Goal: Task Accomplishment & Management: Complete application form

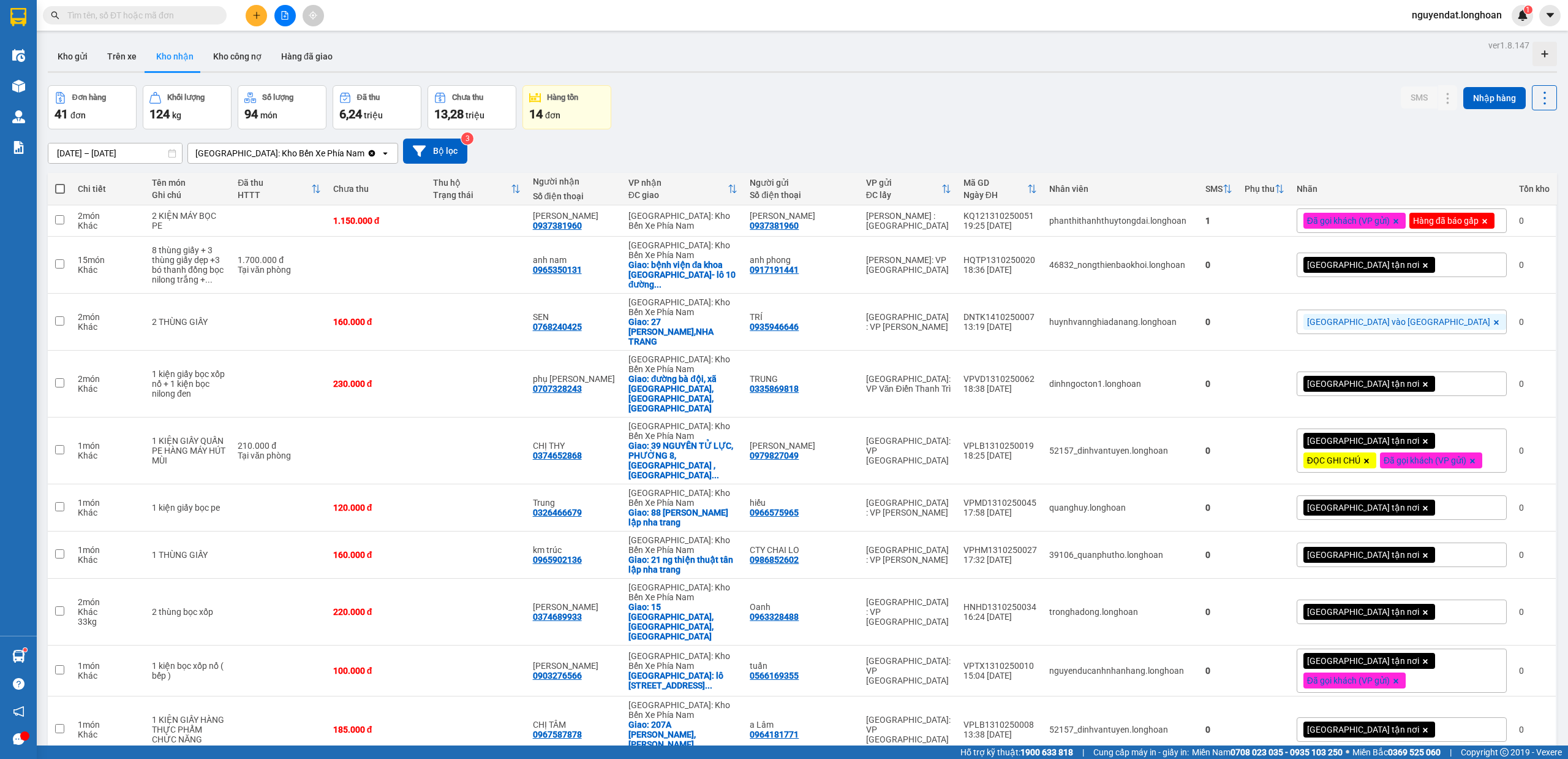
click at [736, 150] on div "16/09/2025 – 15/10/2025 Press the down arrow key to interact with the calendar …" at bounding box center [802, 151] width 1510 height 25
click at [258, 18] on icon "plus" at bounding box center [256, 15] width 9 height 9
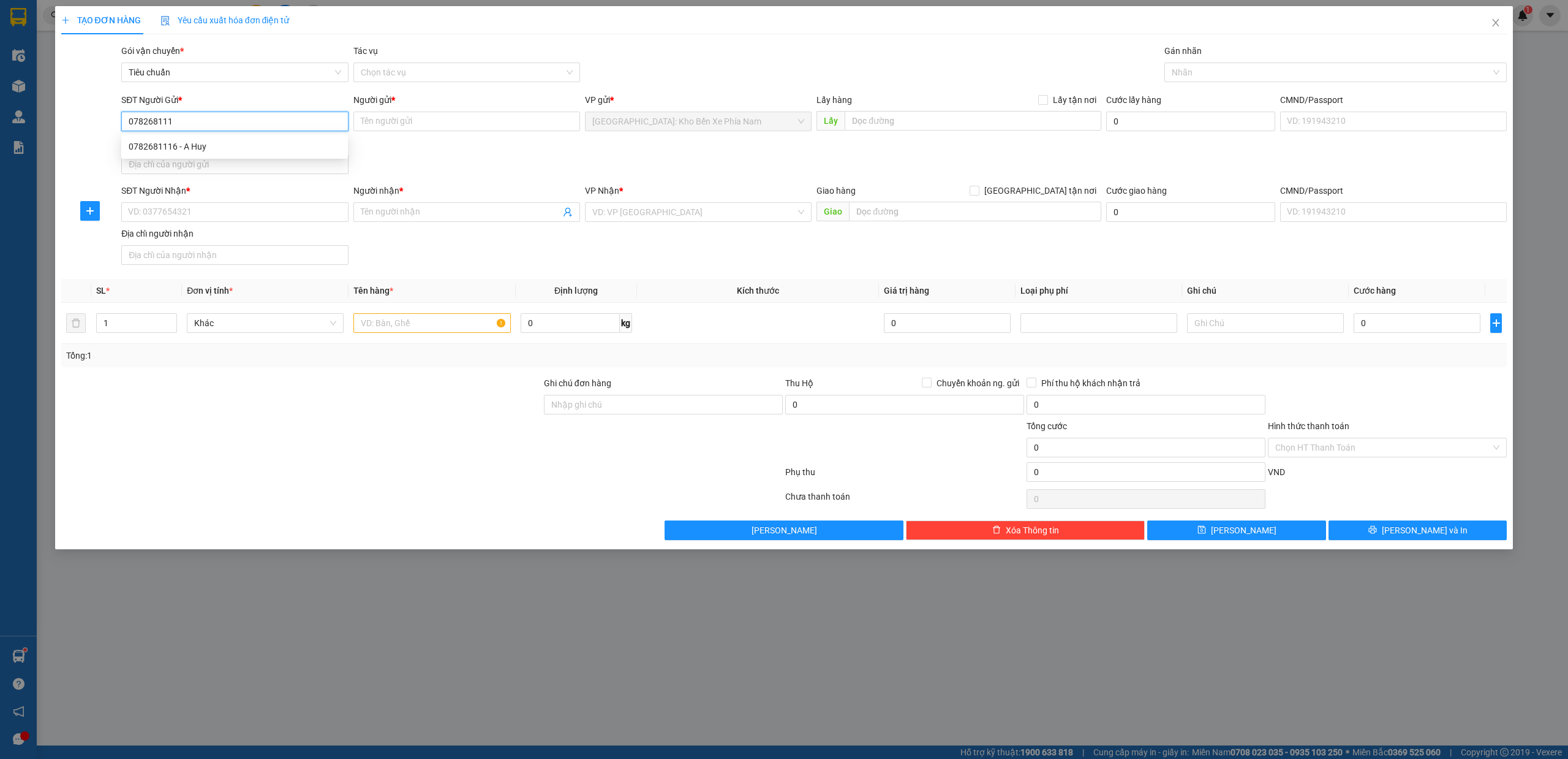
type input "0782681116"
click at [216, 141] on div "0782681116 - A Huy" at bounding box center [234, 147] width 212 height 14
type input "A Huy"
type input "0782681116"
drag, startPoint x: 221, startPoint y: 211, endPoint x: 429, endPoint y: 214, distance: 208.0
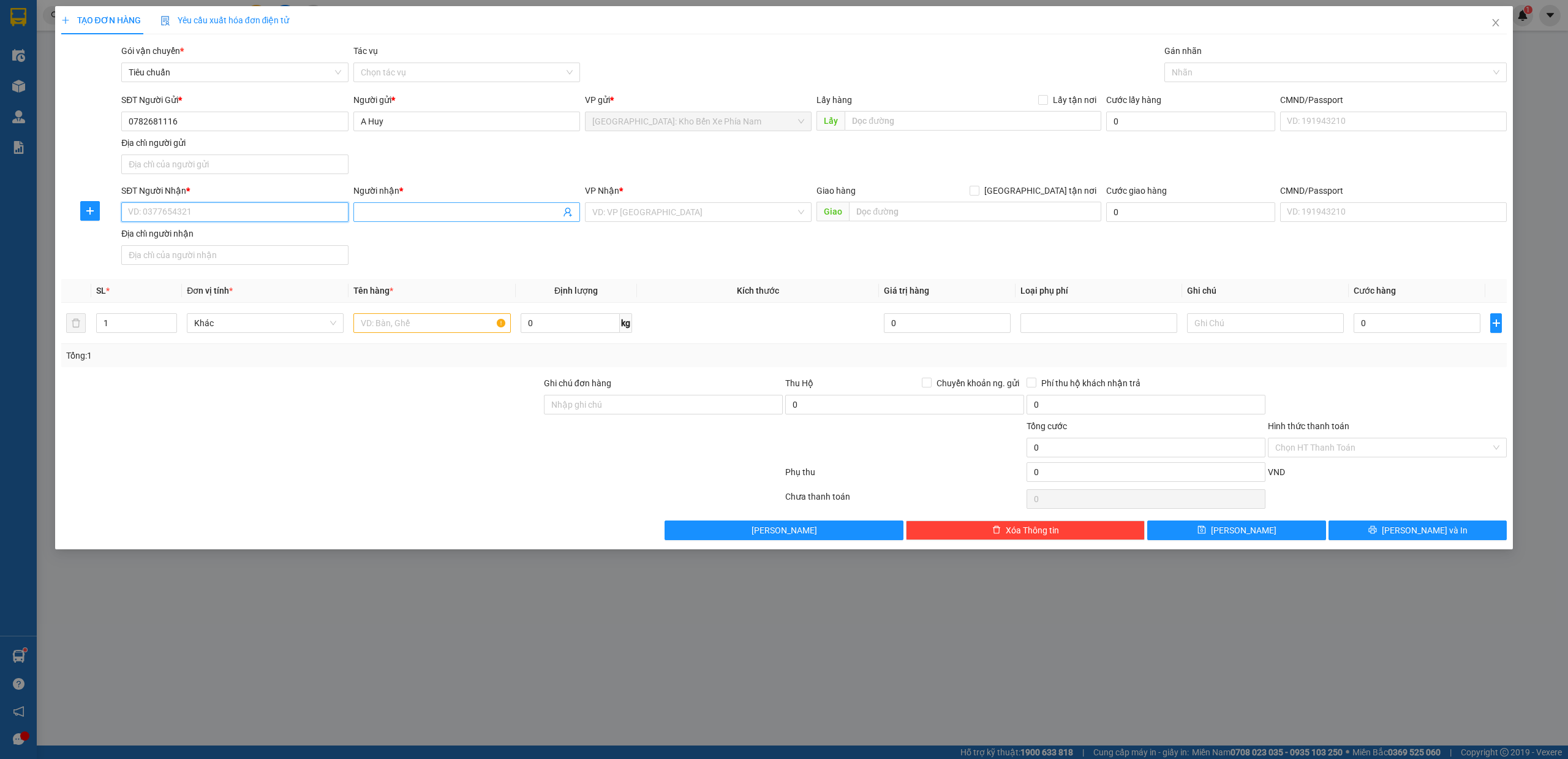
click at [221, 211] on input "SĐT Người Nhận *" at bounding box center [234, 212] width 227 height 19
click at [405, 214] on input "Người nhận *" at bounding box center [460, 212] width 199 height 14
type input "minh thiện"
click at [166, 216] on input "SĐT Người Nhận *" at bounding box center [234, 212] width 227 height 19
type input "0968082053"
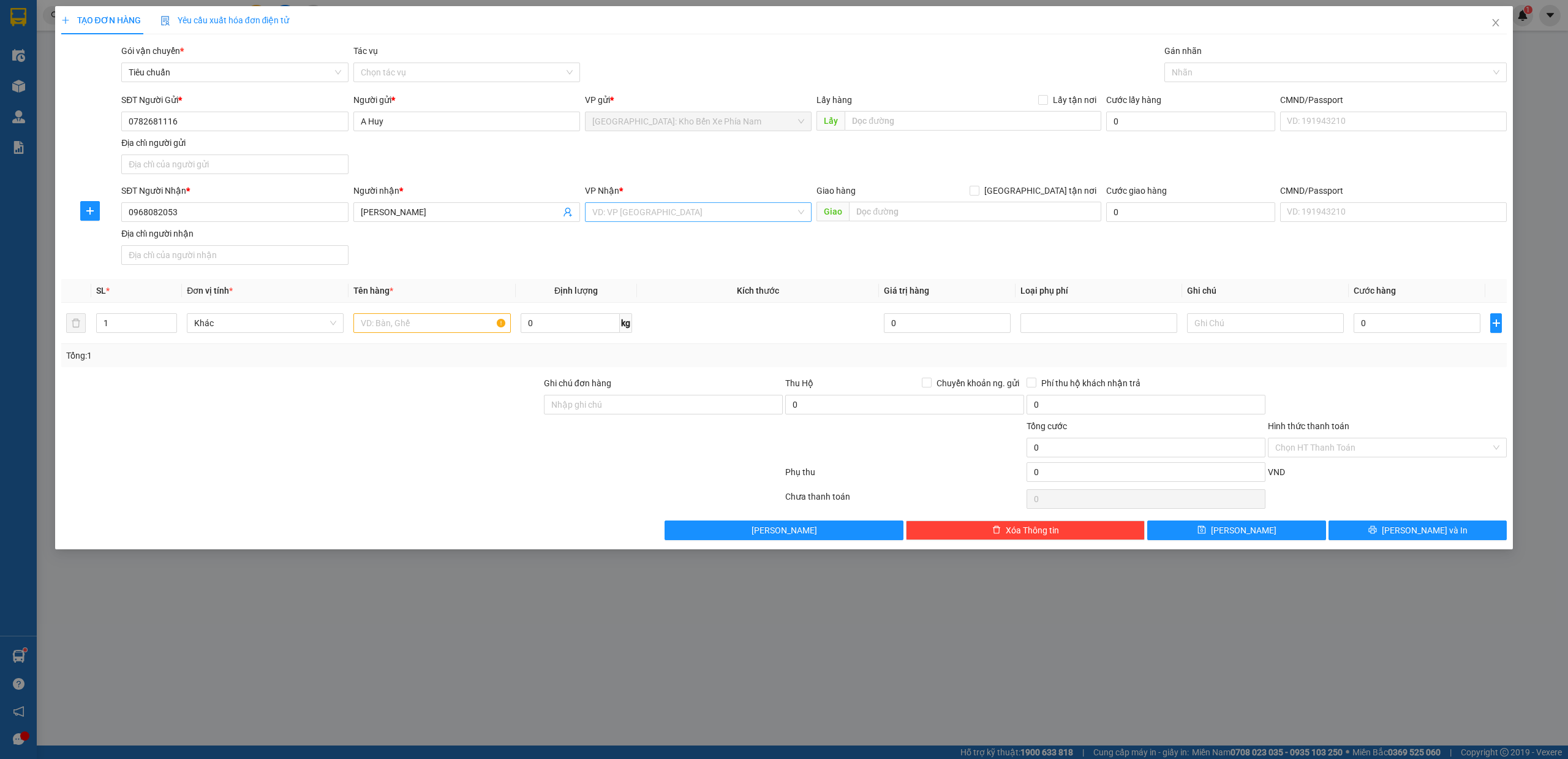
drag, startPoint x: 670, startPoint y: 209, endPoint x: 657, endPoint y: 207, distance: 13.2
click at [667, 208] on input "search" at bounding box center [694, 211] width 203 height 18
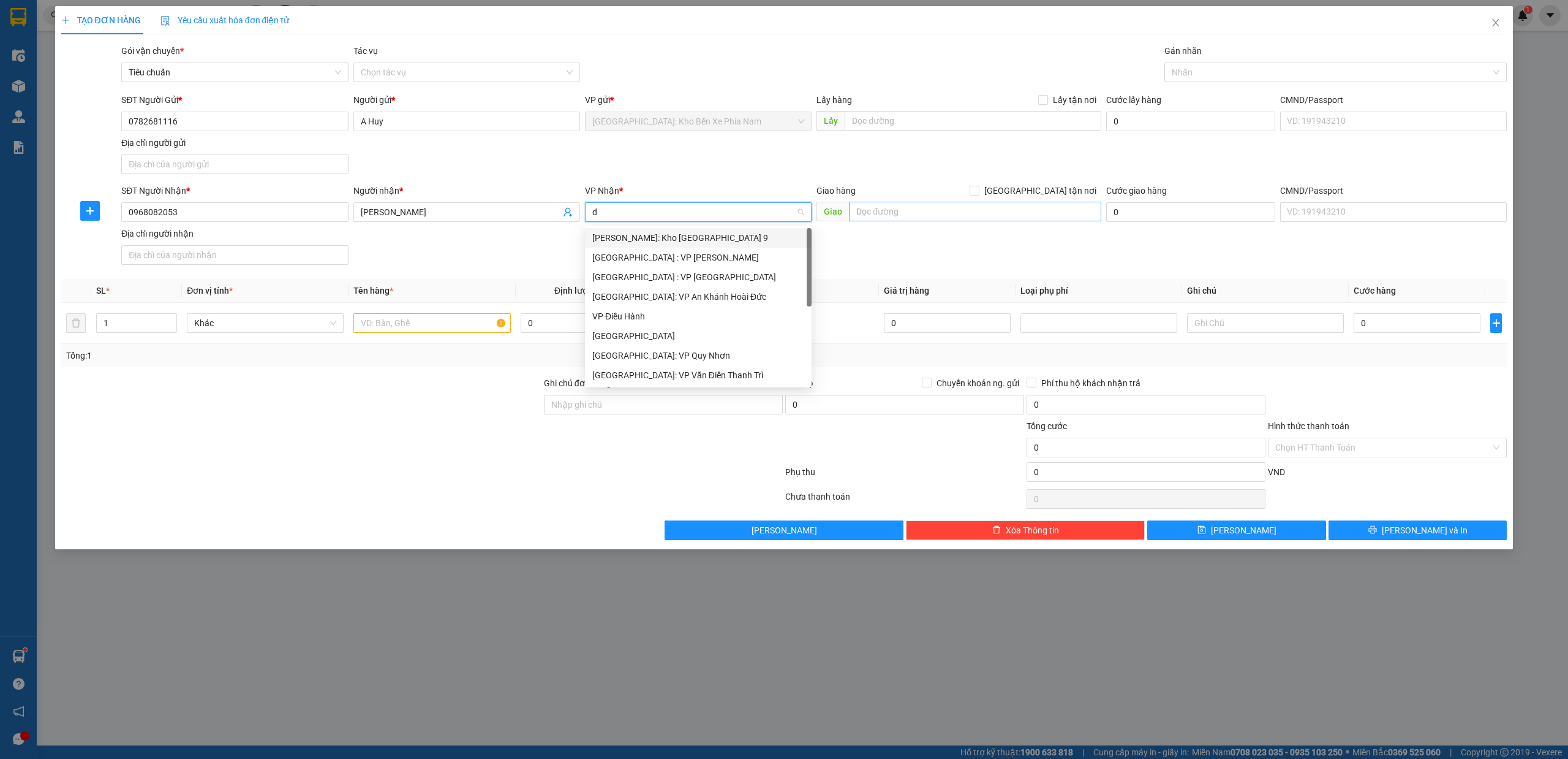
type input "d"
click at [958, 219] on input "text" at bounding box center [975, 211] width 252 height 19
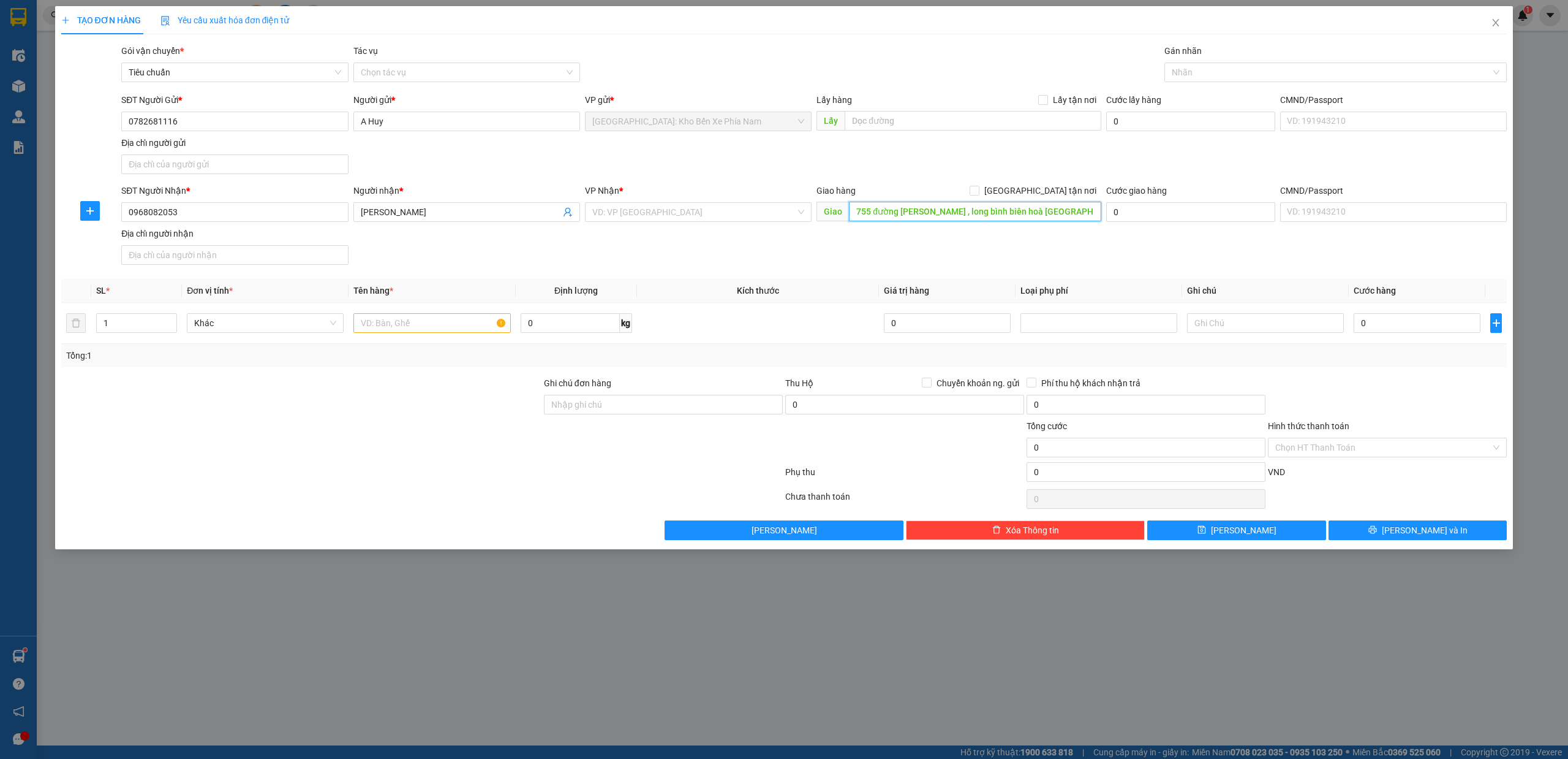
click at [988, 209] on input "755 đường bùi văn hoà , long bình biên hoà đồng nai" at bounding box center [975, 211] width 252 height 19
click at [991, 209] on input "755 đường bùi văn hoà , long bình biên hoà đồng nai" at bounding box center [975, 211] width 252 height 19
click at [992, 212] on input "755 đường bùi văn hoà , long bình biên hoà đồng nai" at bounding box center [975, 211] width 252 height 19
click at [988, 212] on input "755 đường bùi văn hoà , long bình biên hoà đồng nai" at bounding box center [975, 211] width 252 height 19
type input "755 đường bùi văn hoà , long bình, biên hoà đồng nai"
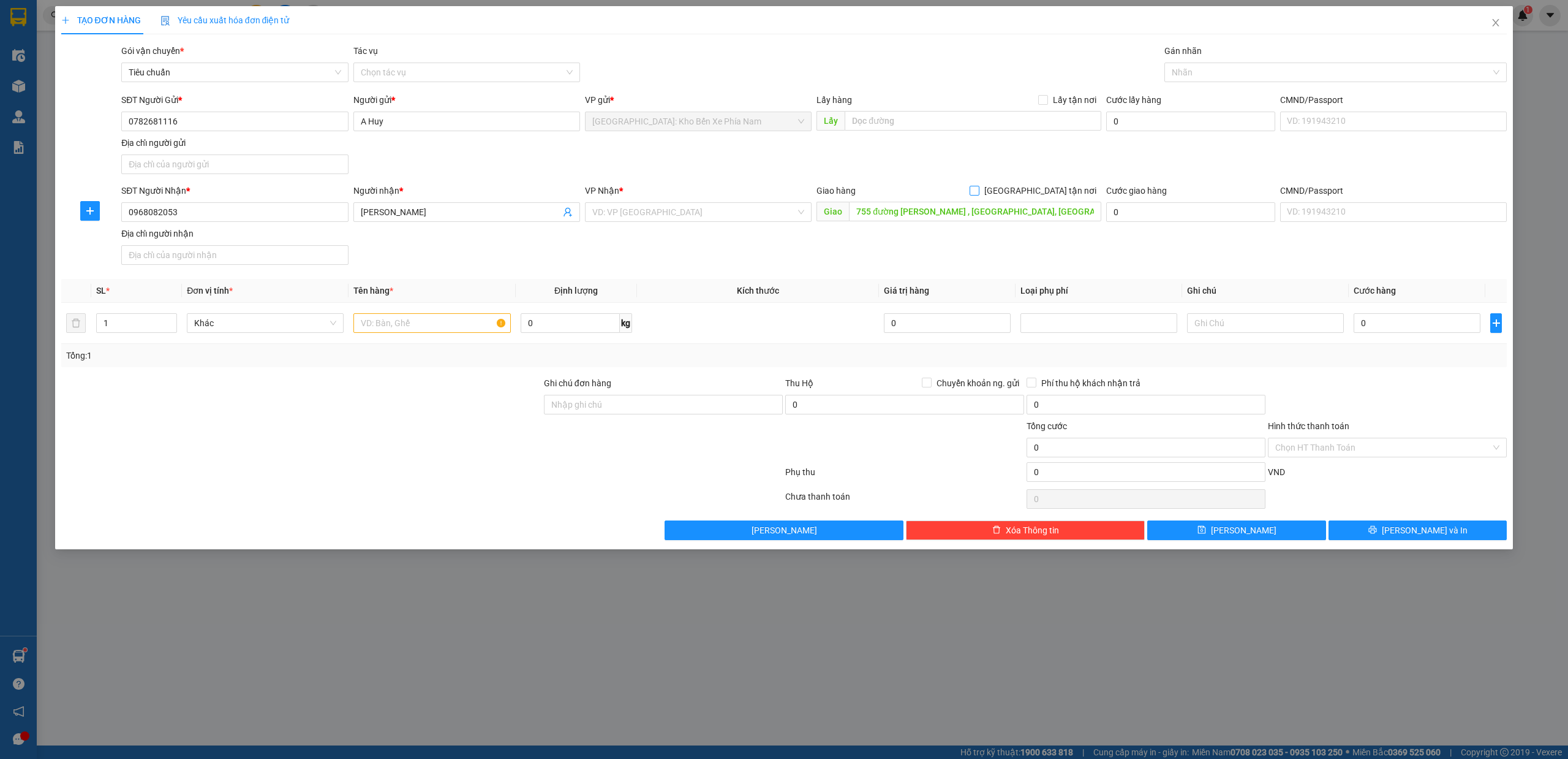
click at [979, 193] on input "[GEOGRAPHIC_DATA] tận nơi" at bounding box center [974, 190] width 9 height 9
checkbox input "true"
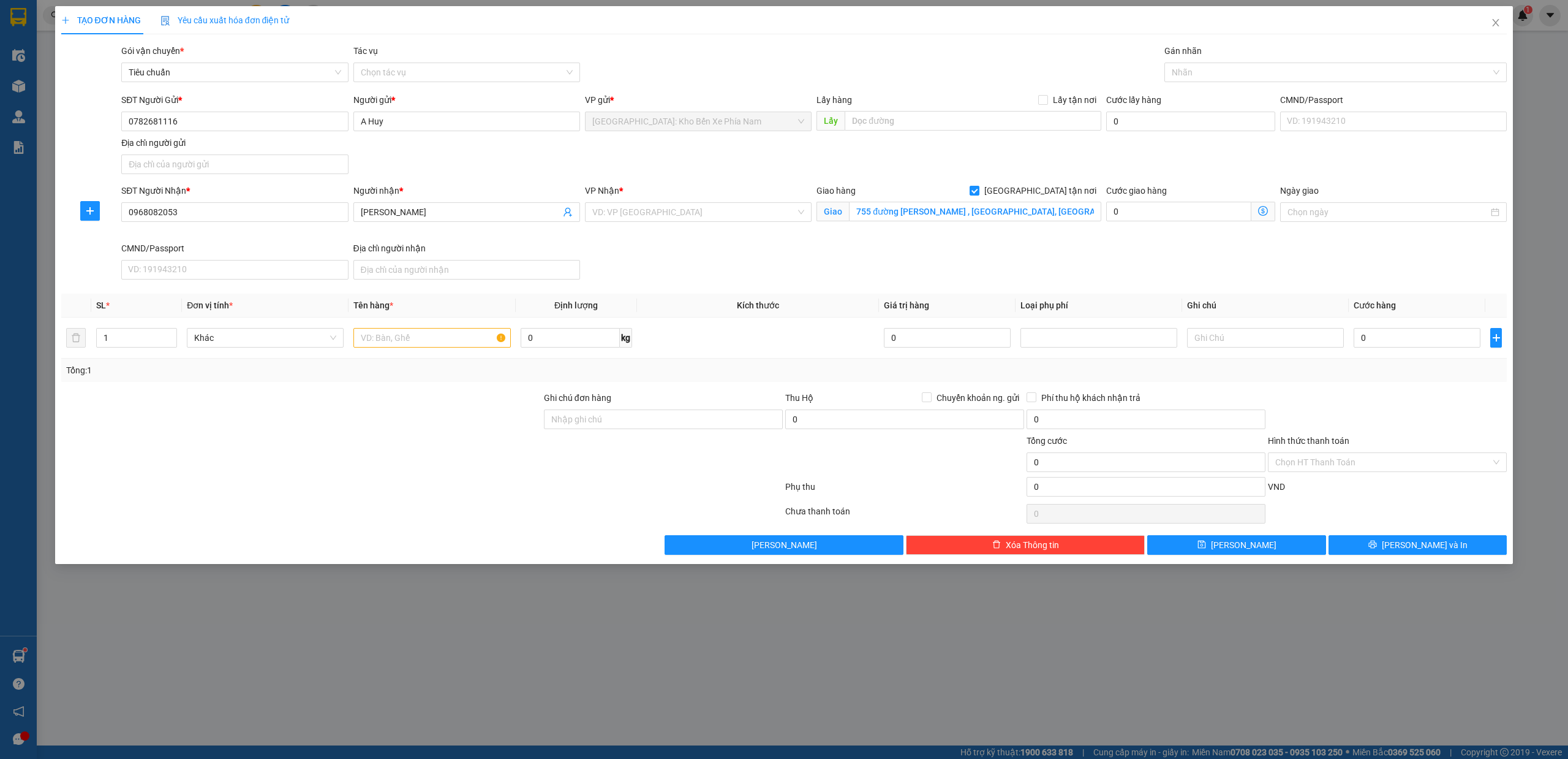
click at [1224, 84] on div "Gán nhãn Nhãn" at bounding box center [1336, 65] width 343 height 43
click at [1233, 69] on div at bounding box center [1330, 72] width 325 height 15
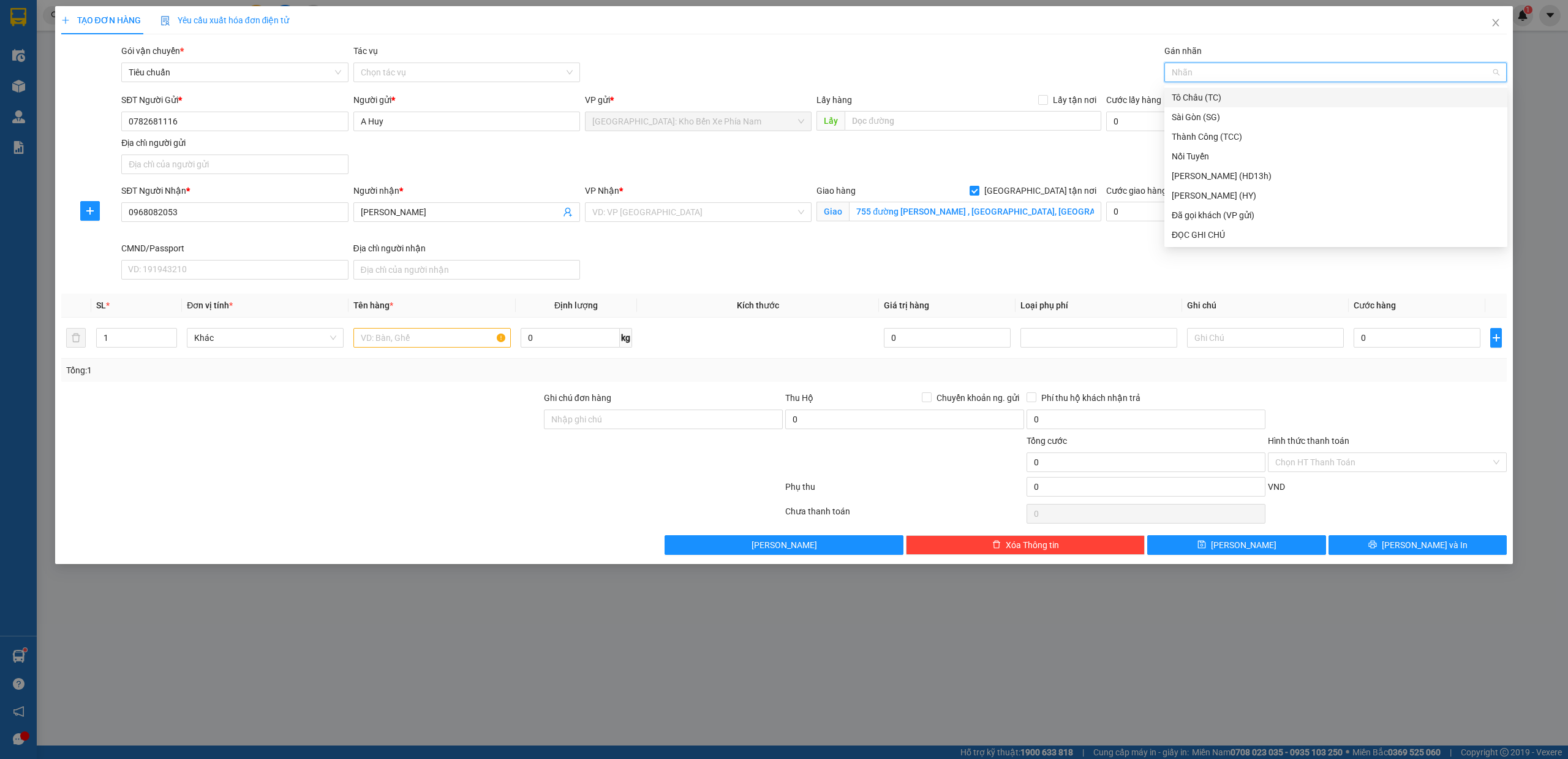
type input "g"
click at [1203, 240] on div "[GEOGRAPHIC_DATA] tận nơi" at bounding box center [1336, 235] width 329 height 14
click at [655, 219] on input "search" at bounding box center [694, 211] width 203 height 18
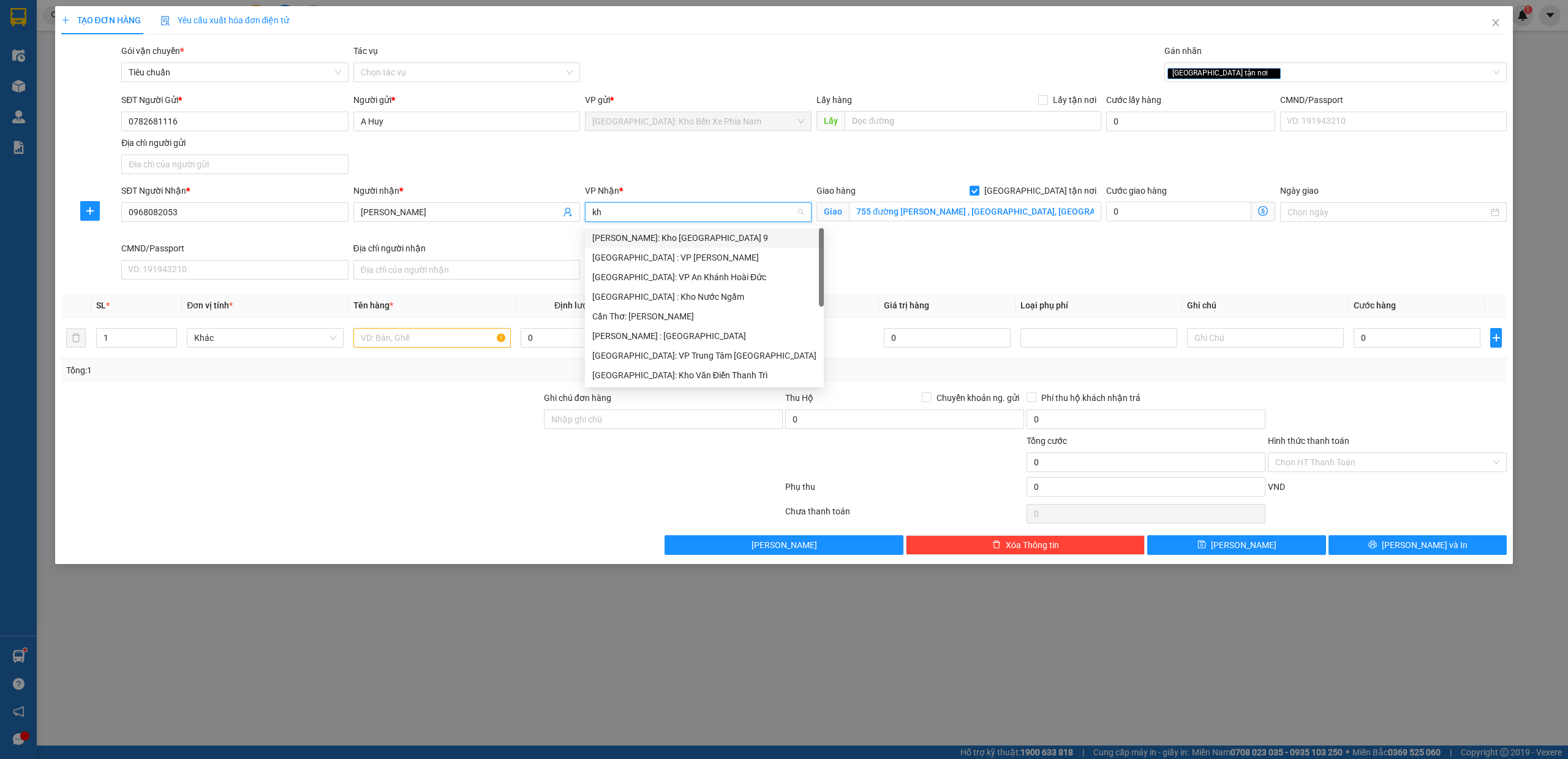
type input "kho"
click at [710, 299] on div "[PERSON_NAME] : [GEOGRAPHIC_DATA]" at bounding box center [698, 297] width 212 height 14
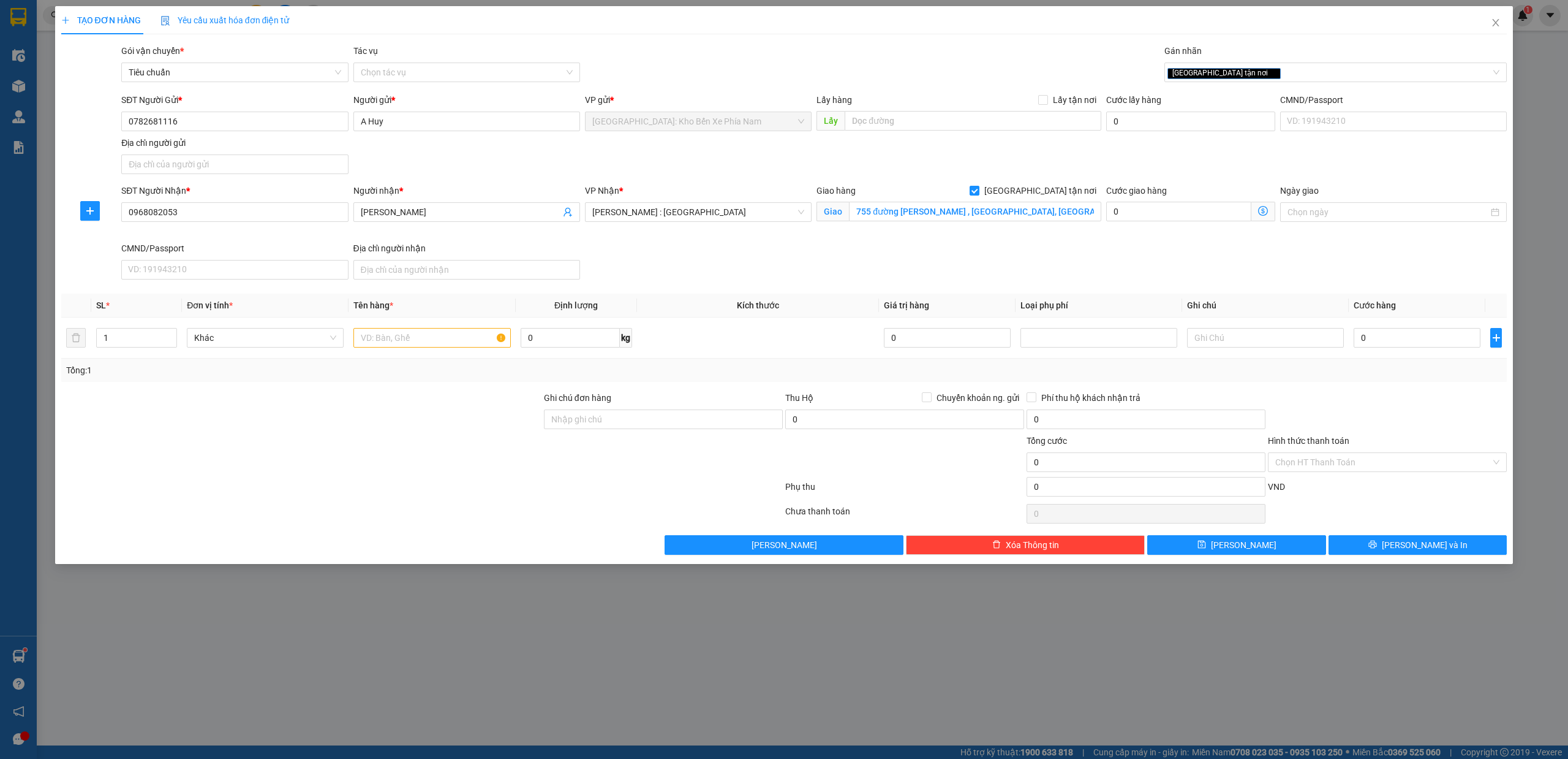
scroll to position [343, 0]
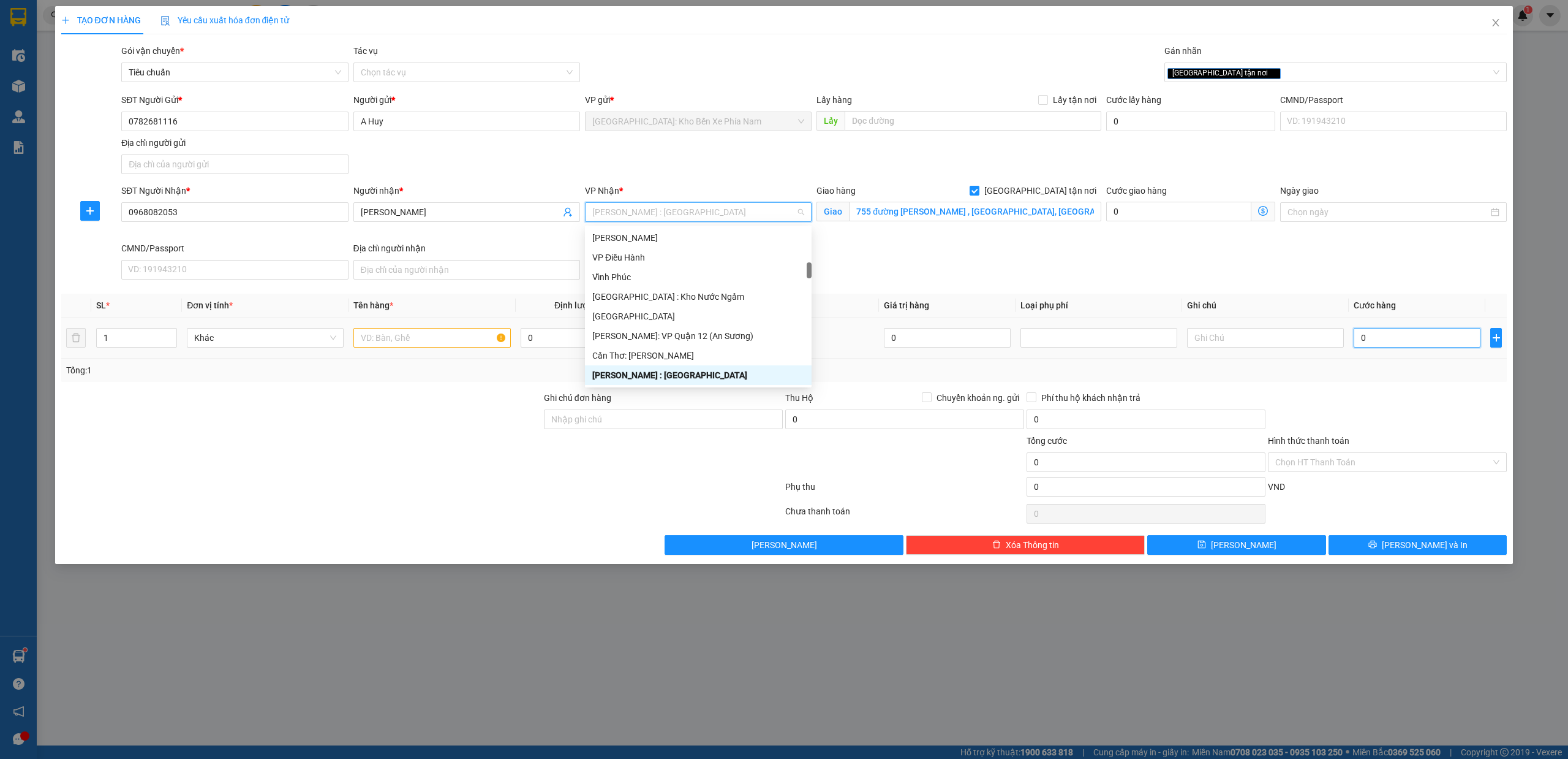
click at [1413, 343] on input "0" at bounding box center [1417, 338] width 126 height 19
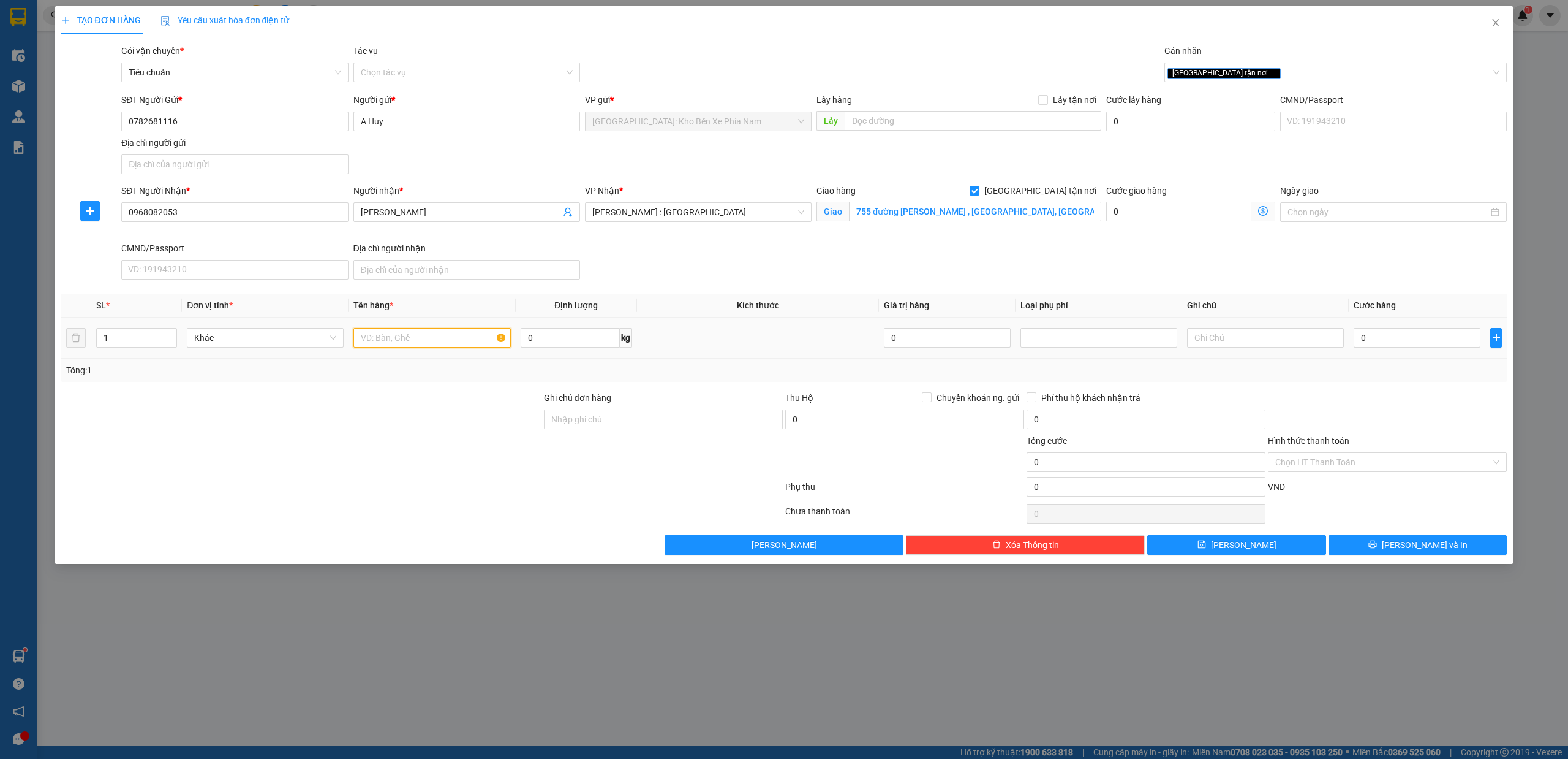
click at [478, 339] on input "text" at bounding box center [431, 338] width 157 height 19
type input "65 thùng sơn giống nhau"
click at [119, 344] on input "1" at bounding box center [136, 338] width 80 height 18
type input "65"
click at [1402, 344] on input "0" at bounding box center [1417, 338] width 126 height 19
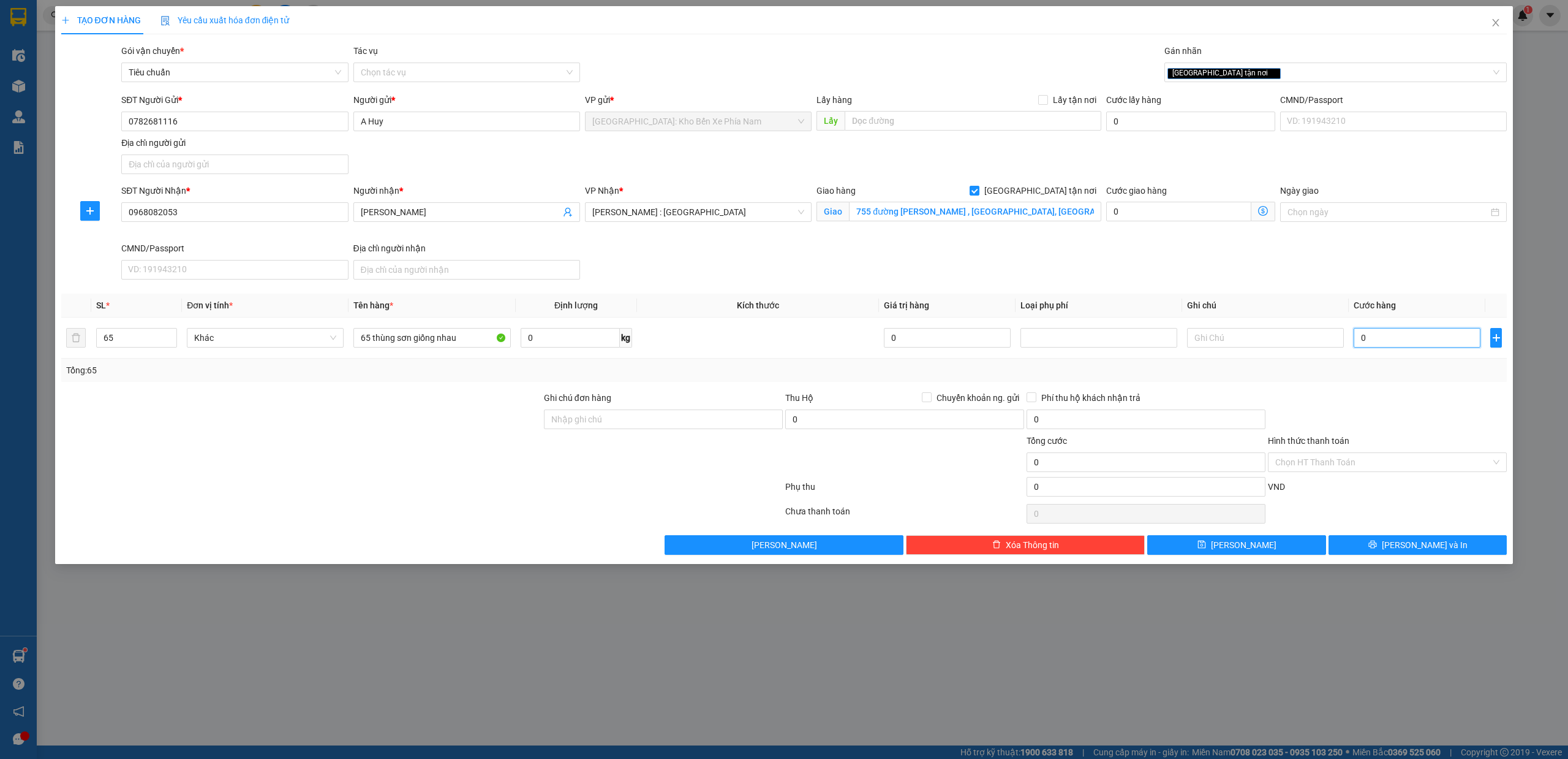
type input "3"
type input "34"
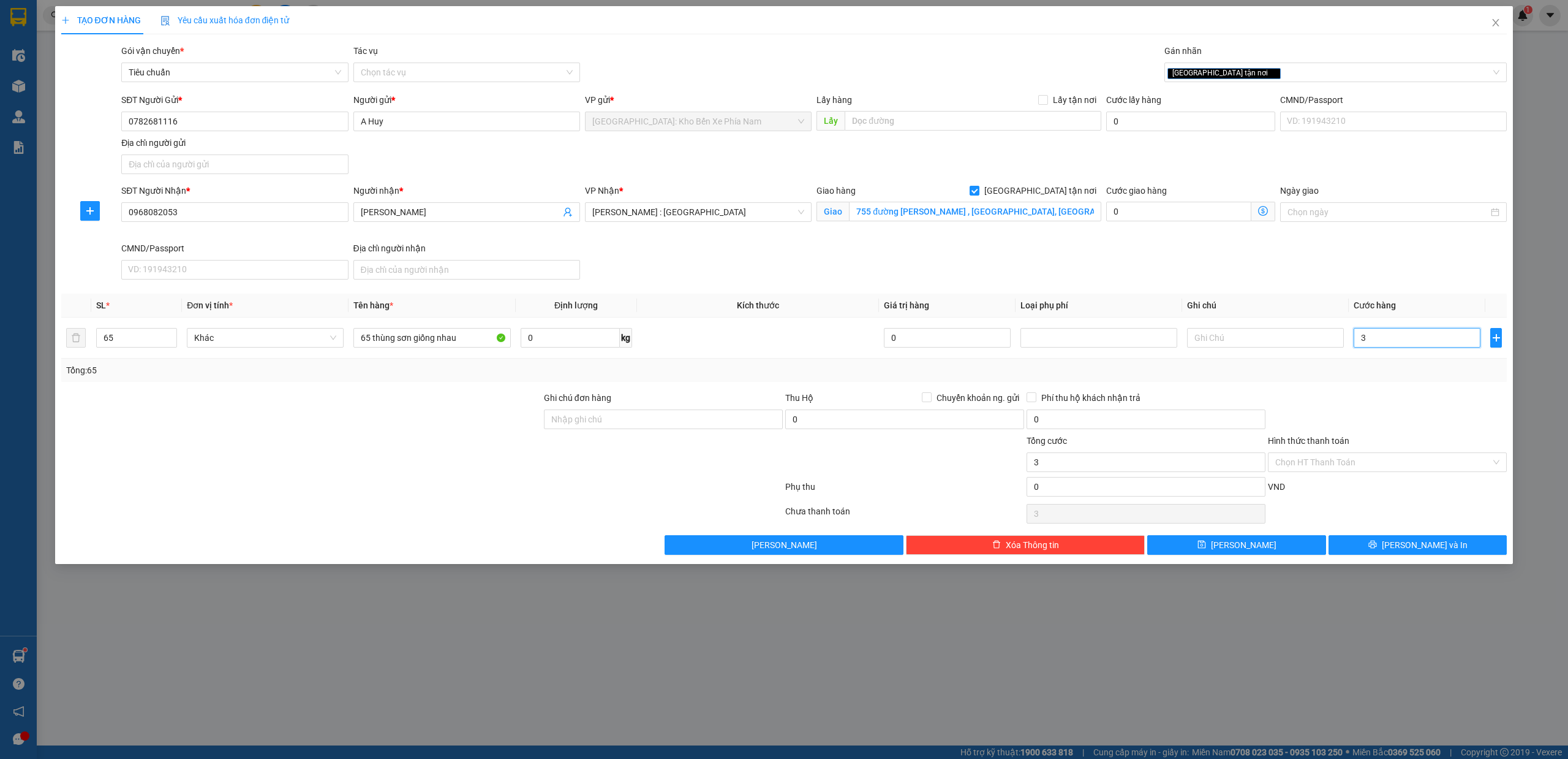
type input "34"
type input "340"
type input "3.400"
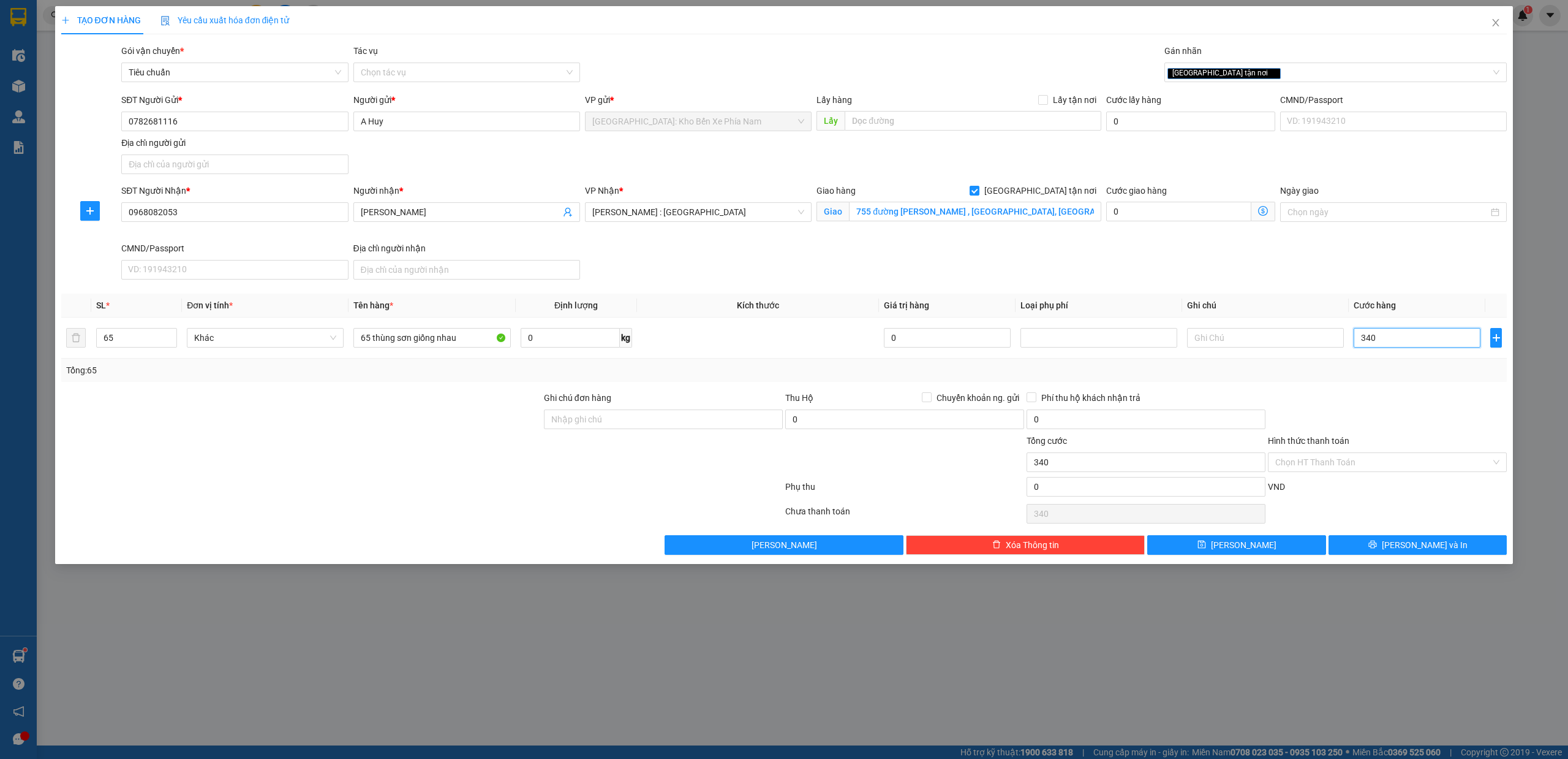
type input "3.400"
type input "34.000"
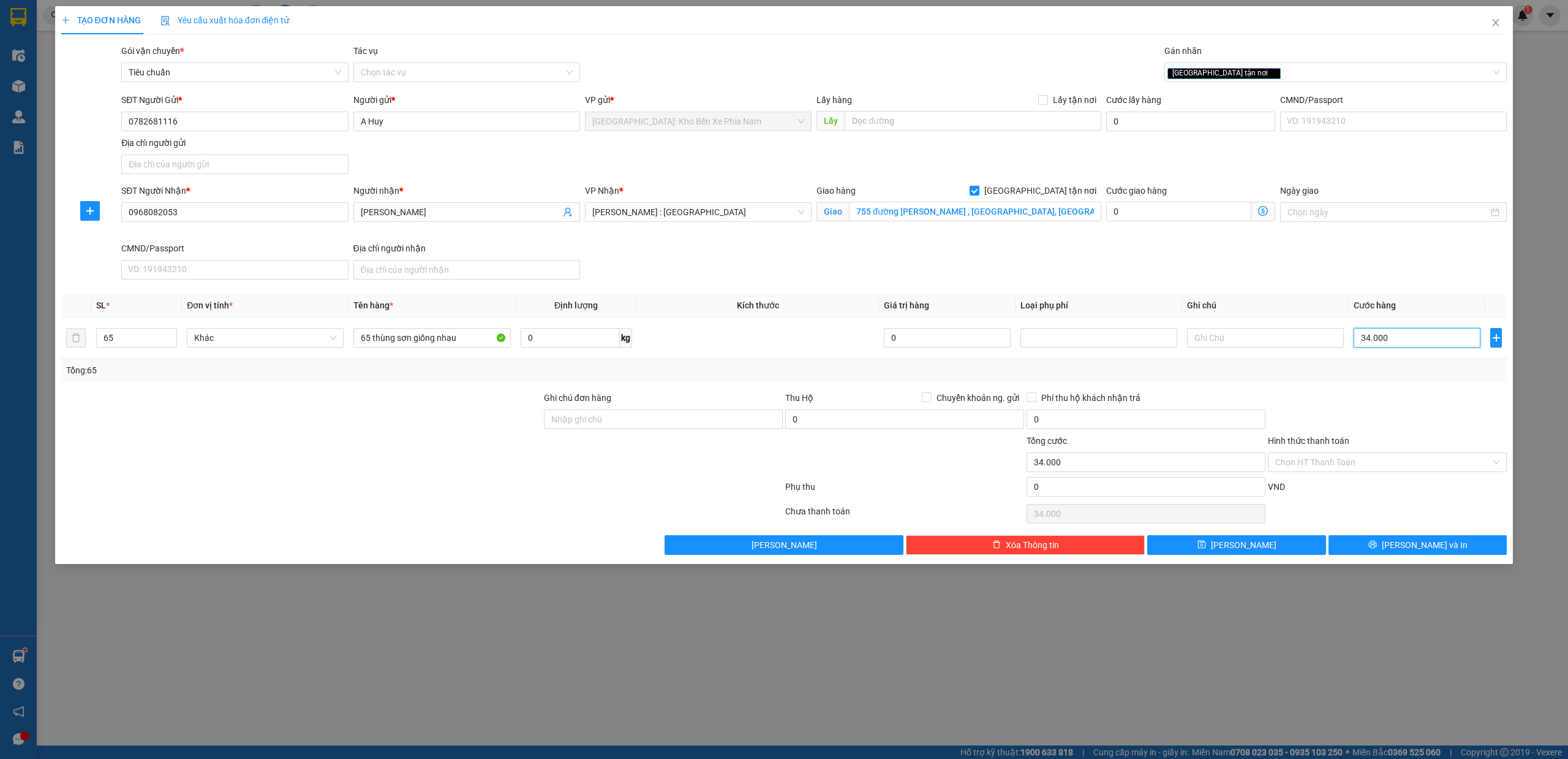
type input "340.000"
type input "3.400.000"
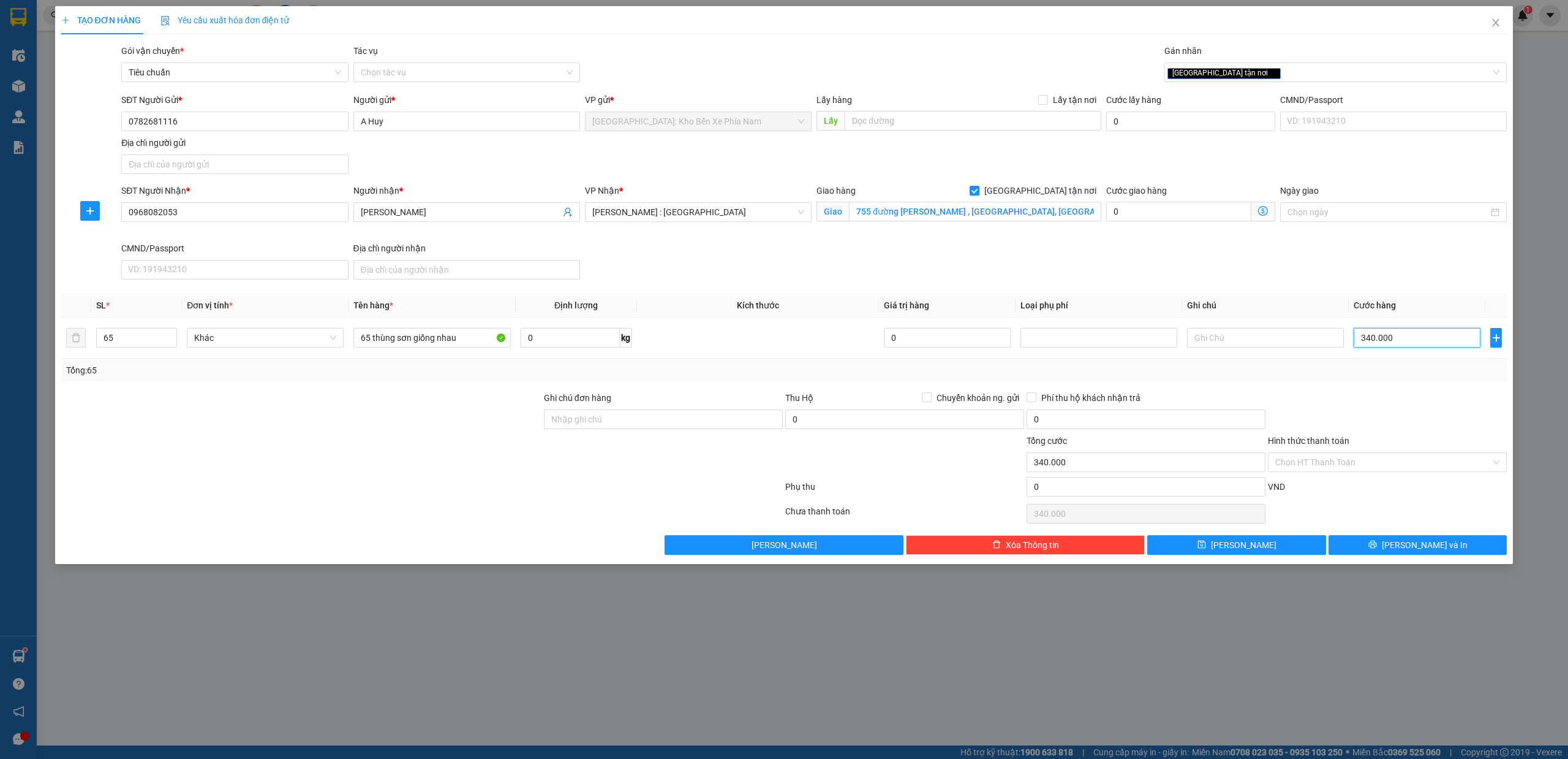
type input "3.400.000"
click at [648, 422] on input "Ghi chú đơn hàng" at bounding box center [663, 419] width 239 height 19
click at [677, 384] on div "Transit Pickup Surcharge Ids Transit Deliver Surcharge Ids Transit Deliver Surc…" at bounding box center [784, 299] width 1446 height 511
click at [1463, 545] on button "Lưu và In" at bounding box center [1418, 545] width 179 height 19
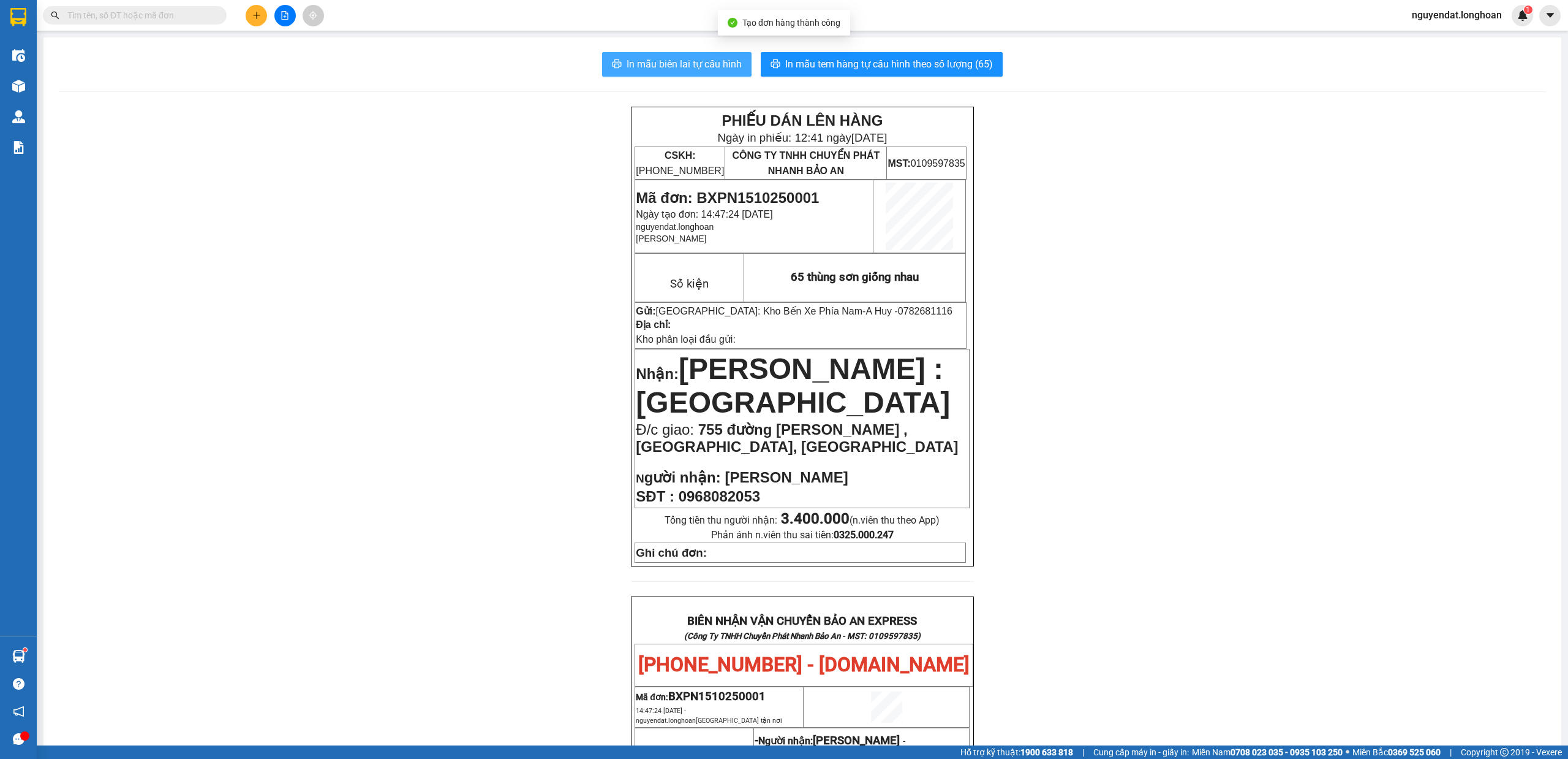
click at [664, 69] on span "In mẫu biên lai tự cấu hình" at bounding box center [684, 64] width 115 height 16
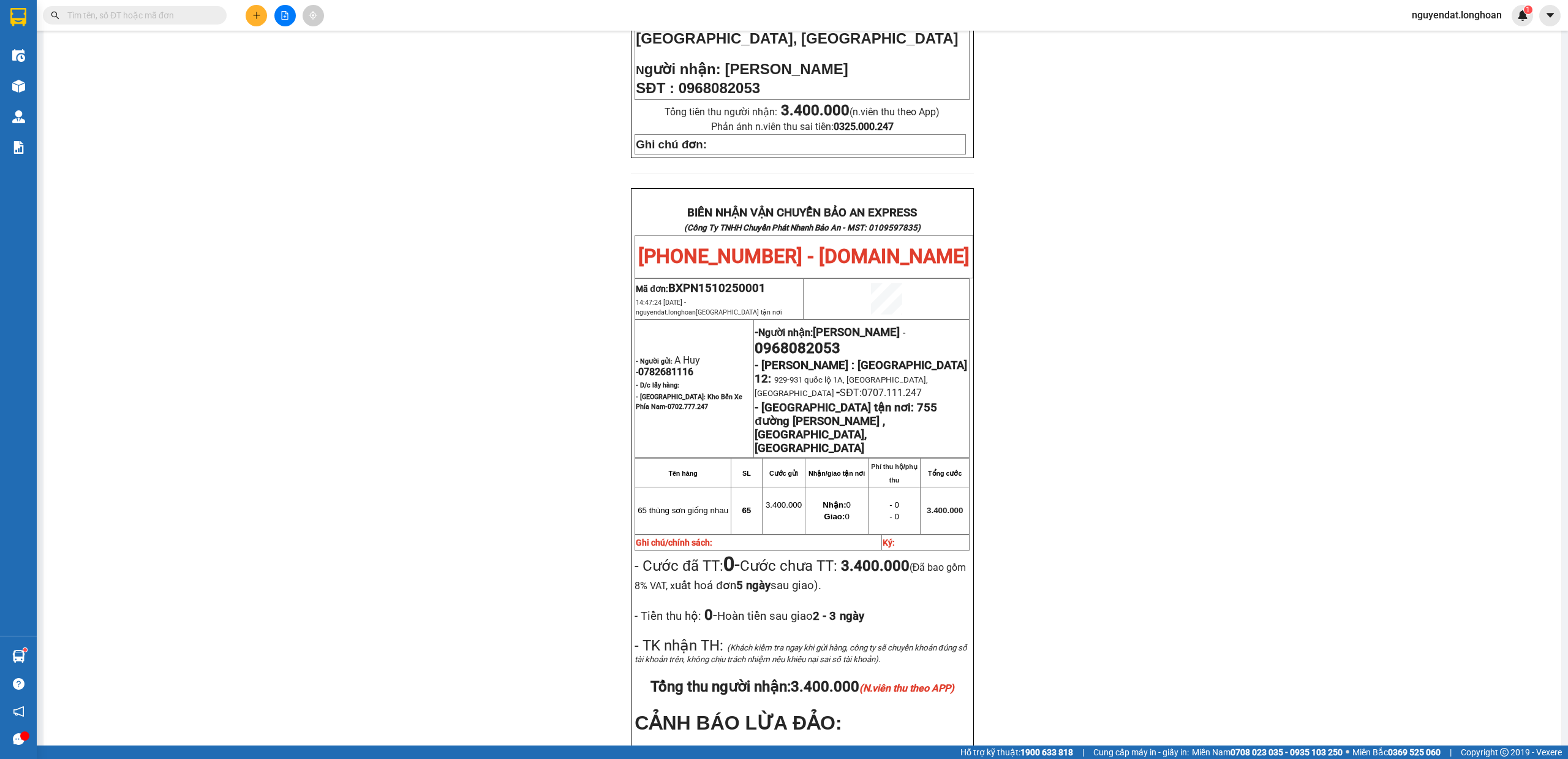
click at [667, 373] on span "0782681116" at bounding box center [665, 372] width 55 height 12
copy span "0782681116"
click at [259, 16] on icon "plus" at bounding box center [256, 15] width 9 height 9
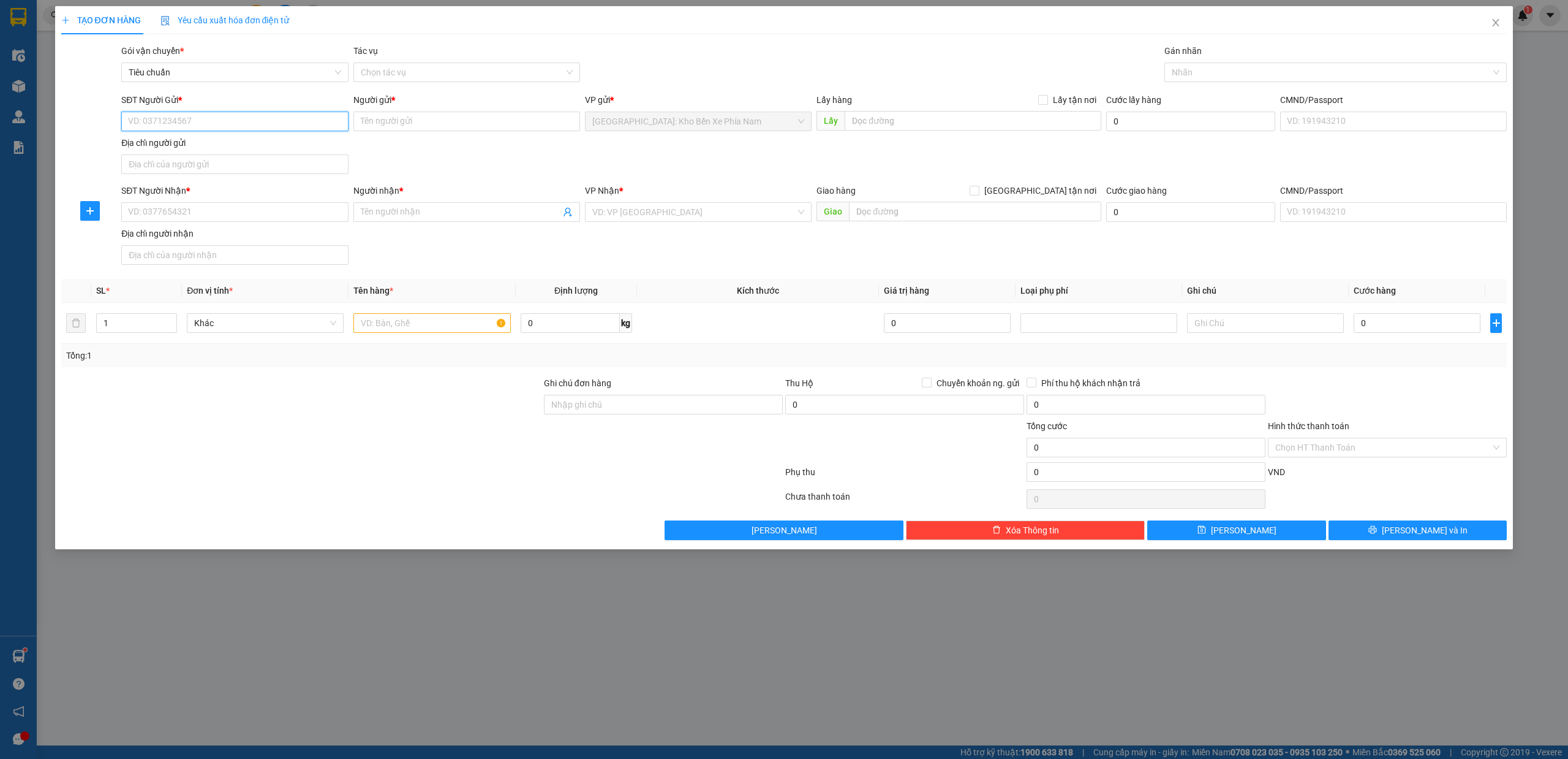
click at [238, 122] on input "SĐT Người Gửi *" at bounding box center [234, 122] width 227 height 19
paste input "0782681116"
type input "0782681116"
click at [201, 226] on div "SĐT Người Nhận * VD: 0377654321" at bounding box center [234, 205] width 227 height 43
click at [212, 118] on input "0782681116" at bounding box center [234, 122] width 227 height 19
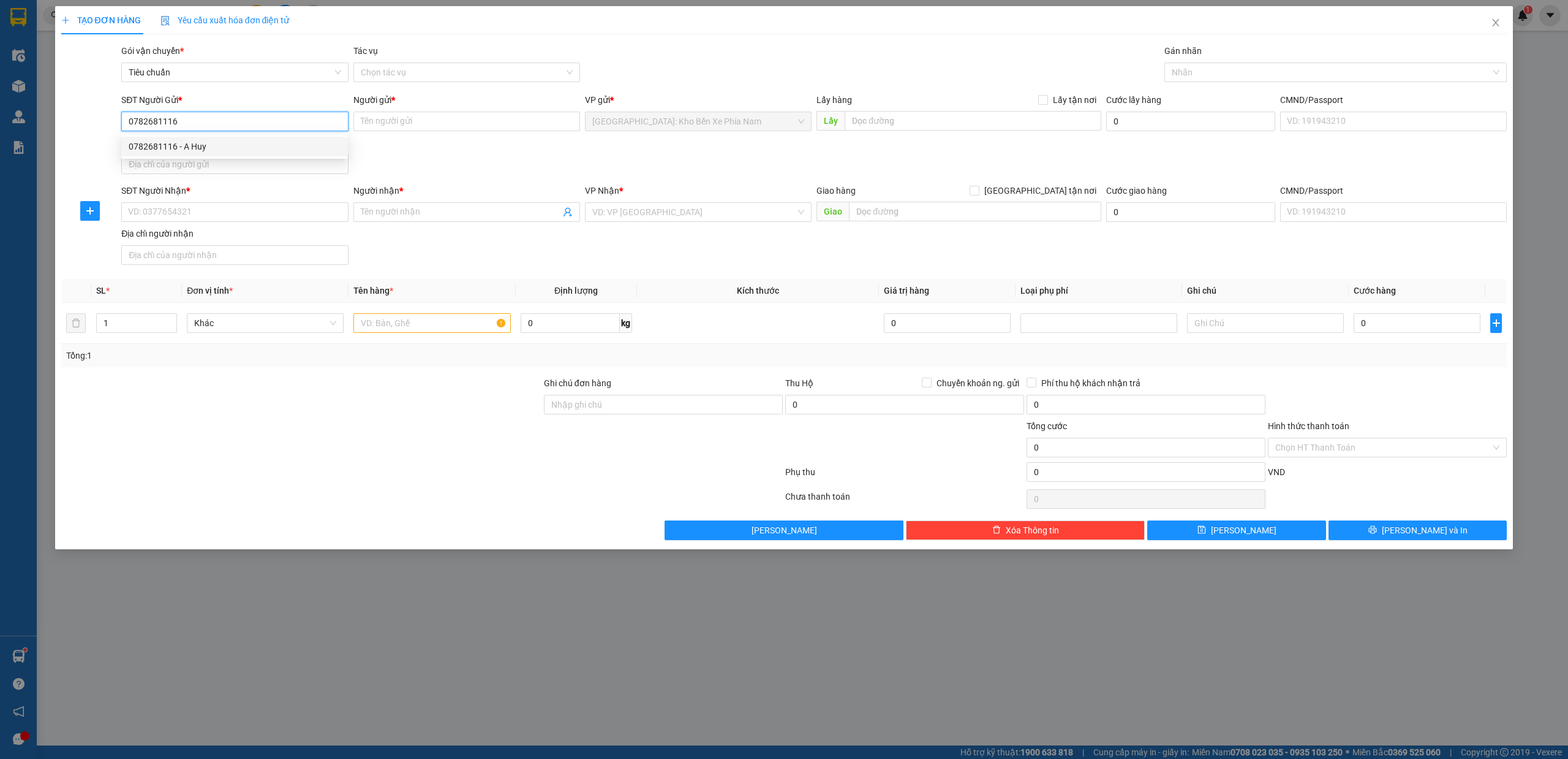
click at [206, 148] on div "0782681116 - A Huy" at bounding box center [234, 147] width 212 height 14
type input "A Huy"
click at [209, 216] on input "SĐT Người Nhận *" at bounding box center [234, 212] width 227 height 19
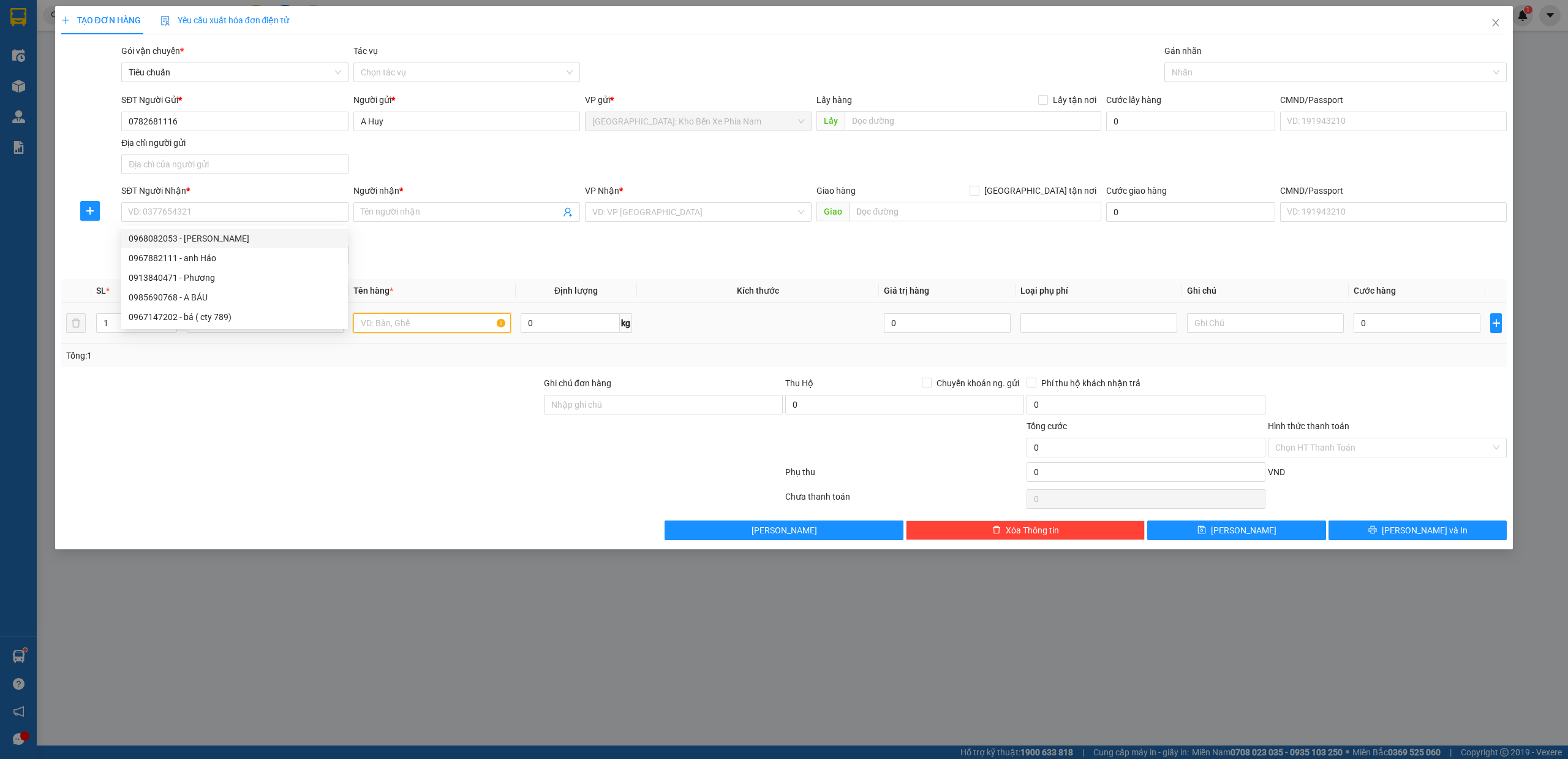
click at [403, 324] on input "text" at bounding box center [431, 323] width 157 height 19
click at [263, 224] on div "SĐT Người Nhận * VD: 0377654321" at bounding box center [234, 205] width 227 height 43
click at [267, 218] on input "SĐT Người Nhận *" at bounding box center [234, 212] width 227 height 19
click at [270, 236] on div "0905403108 - Tư ( 0905290220 Biển )" at bounding box center [234, 238] width 212 height 14
type input "0905403108"
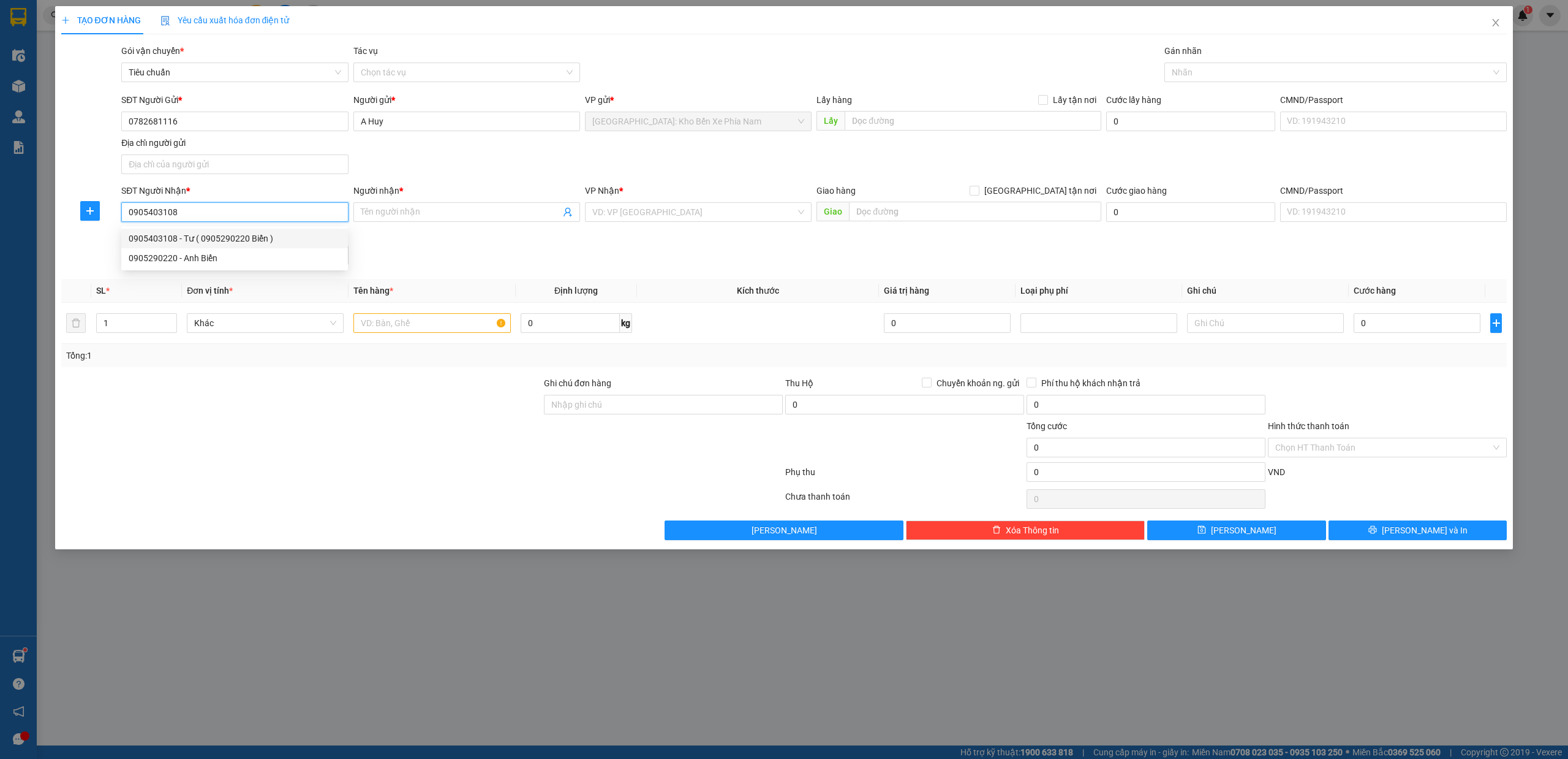
type input "Tư ( 0905290220 Biển )"
checkbox input "true"
type input "Thôn Lộc Thượng, Xã Quế Long, Huyện Quế Sơn, Tỉnh Quảng Nam"
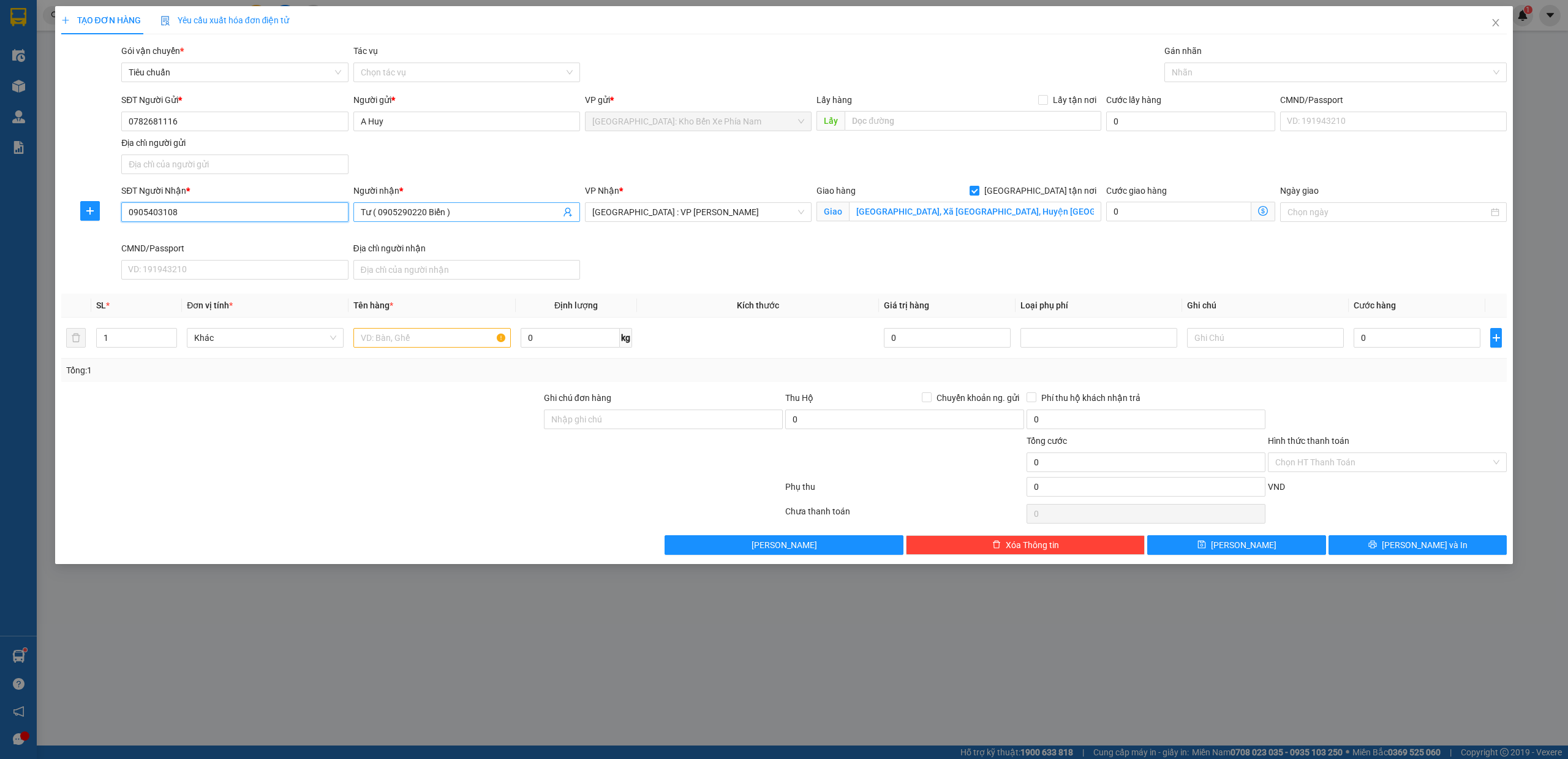
type input "0905403108"
click at [476, 209] on input "Tư ( 0905290220 Biển )" at bounding box center [460, 212] width 199 height 14
type input "Tư ( 0905290220 Biển ) ( 0905403108)"
click at [424, 337] on input "text" at bounding box center [431, 338] width 157 height 19
type input "4 thùng sơn lớn + 4 thùng sơn nhỏ"
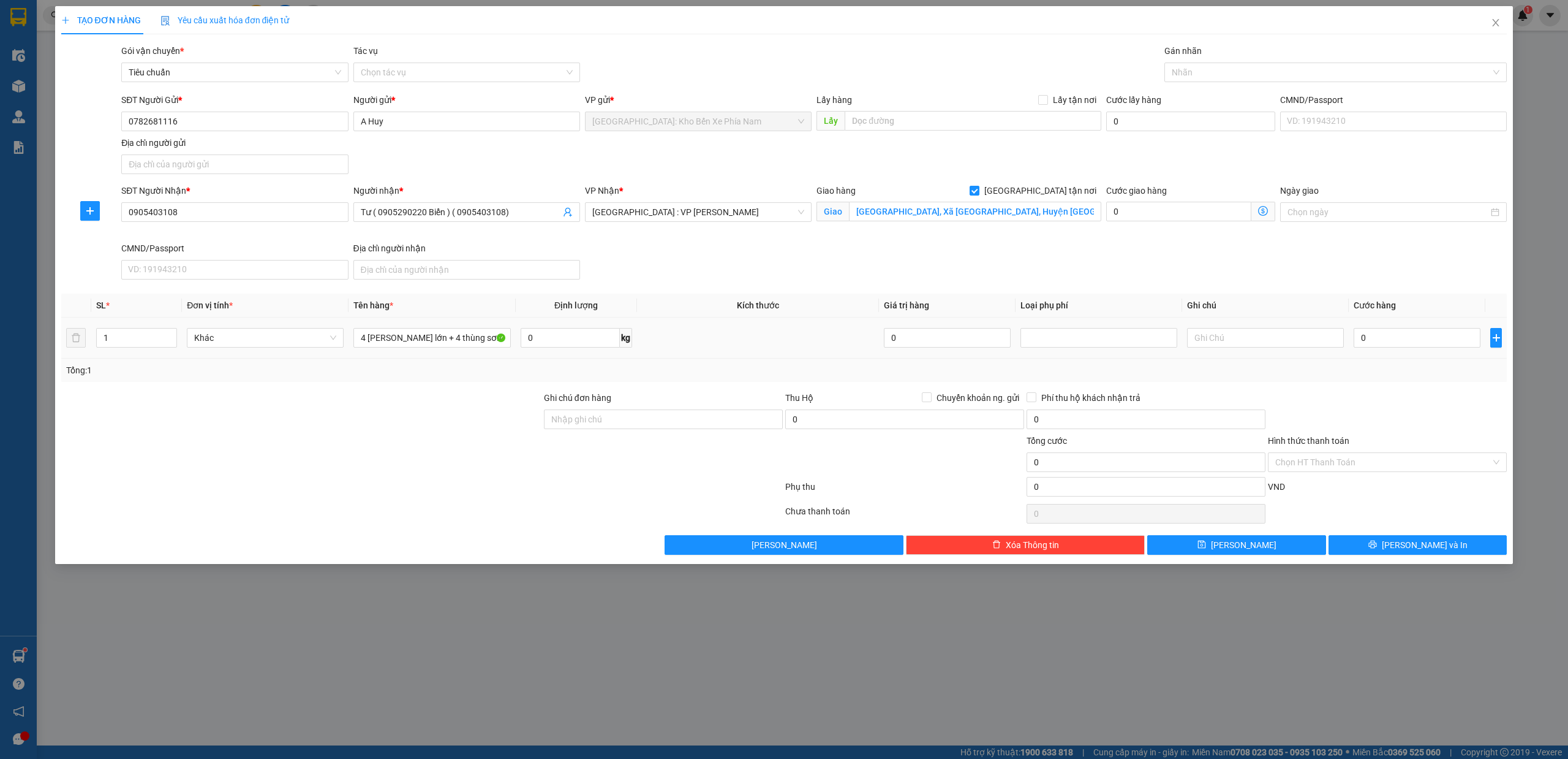
click at [1411, 350] on div "0" at bounding box center [1417, 337] width 126 height 24
click at [1413, 339] on input "0" at bounding box center [1417, 338] width 126 height 19
click at [979, 211] on input "Thôn Lộc Thượng, Xã Quế Long, Huyện Quế Sơn, Tỉnh Quảng Nam" at bounding box center [975, 211] width 252 height 19
click at [1006, 211] on input "Thôn Lộc Thượng, Xã Quế Long, Huyện Quế Sơn, Tỉnh Quảng Nam" at bounding box center [975, 211] width 252 height 19
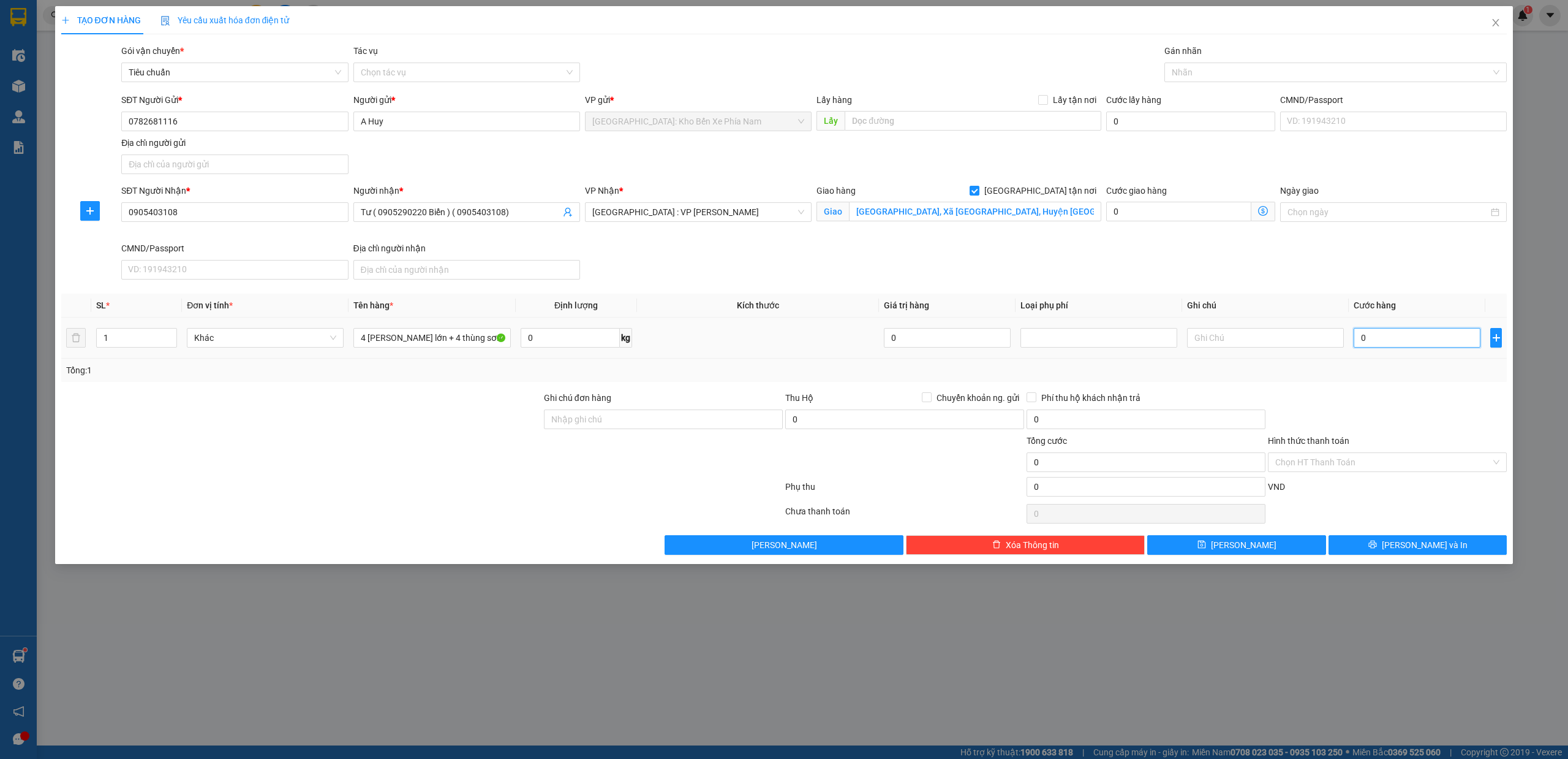
click at [1417, 343] on input "0" at bounding box center [1417, 338] width 126 height 19
type input "5"
type input "50"
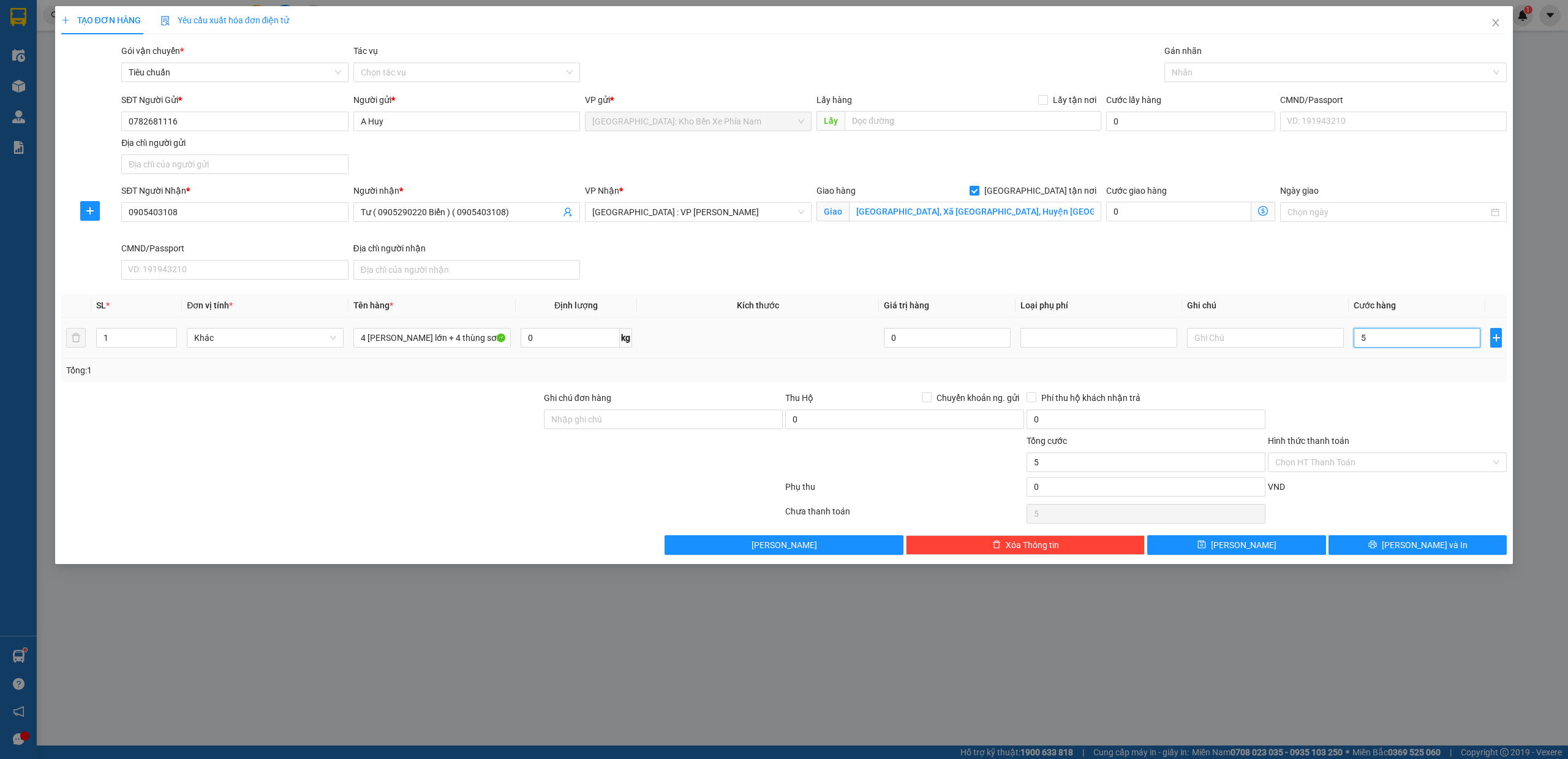
type input "50"
type input "500"
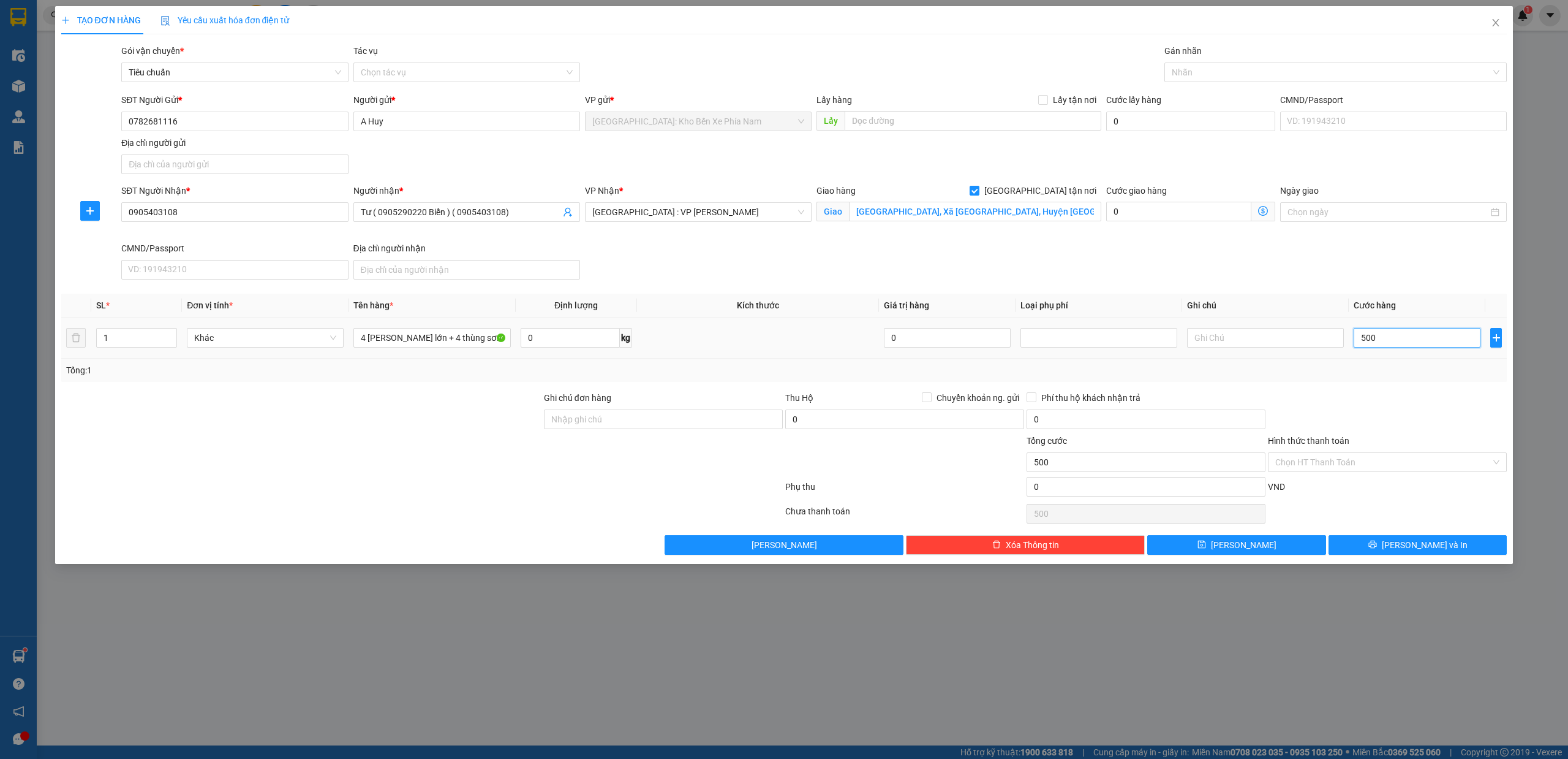
type input "5.000"
type input "50.000"
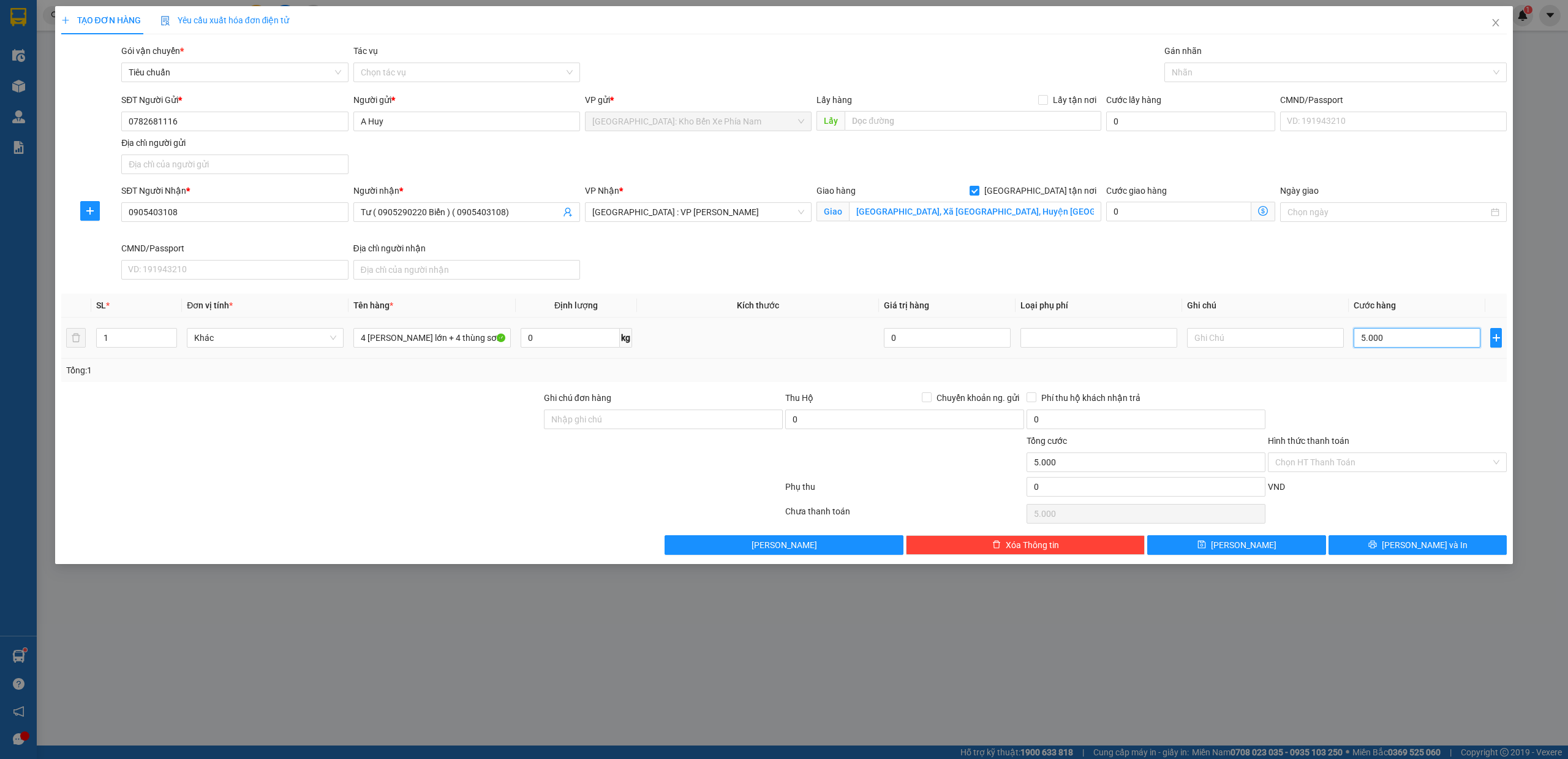
type input "50.000"
type input "500.000"
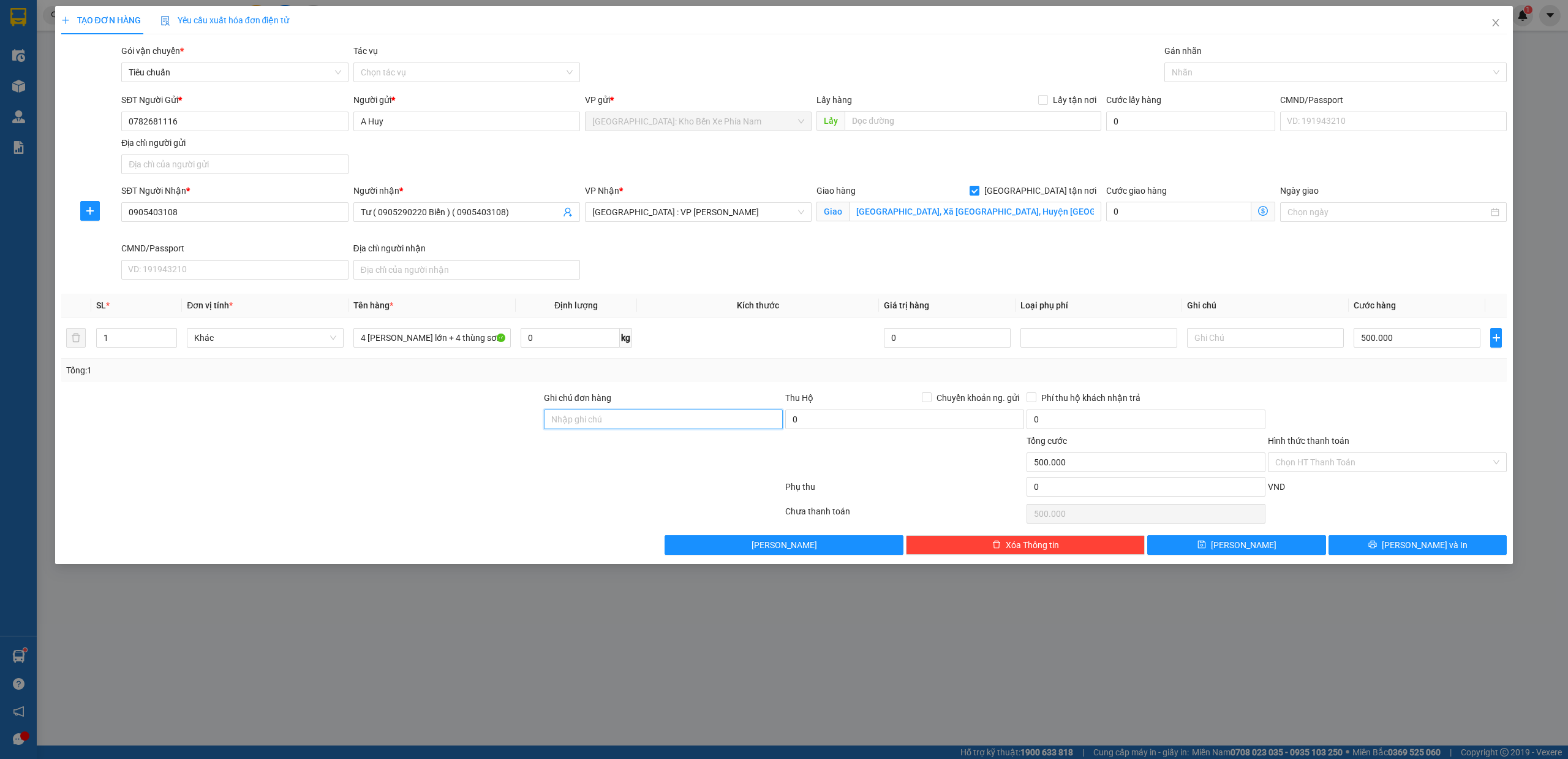
click at [630, 422] on input "Ghi chú đơn hàng" at bounding box center [663, 419] width 239 height 19
drag, startPoint x: 662, startPoint y: 269, endPoint x: 530, endPoint y: 269, distance: 132.0
click at [662, 269] on div "SĐT Người Nhận * 0905403108 Người nhận * Tư ( 0905290220 Biển ) ( 0905403108) V…" at bounding box center [813, 234] width 1390 height 100
click at [169, 336] on icon "up" at bounding box center [170, 335] width 4 height 4
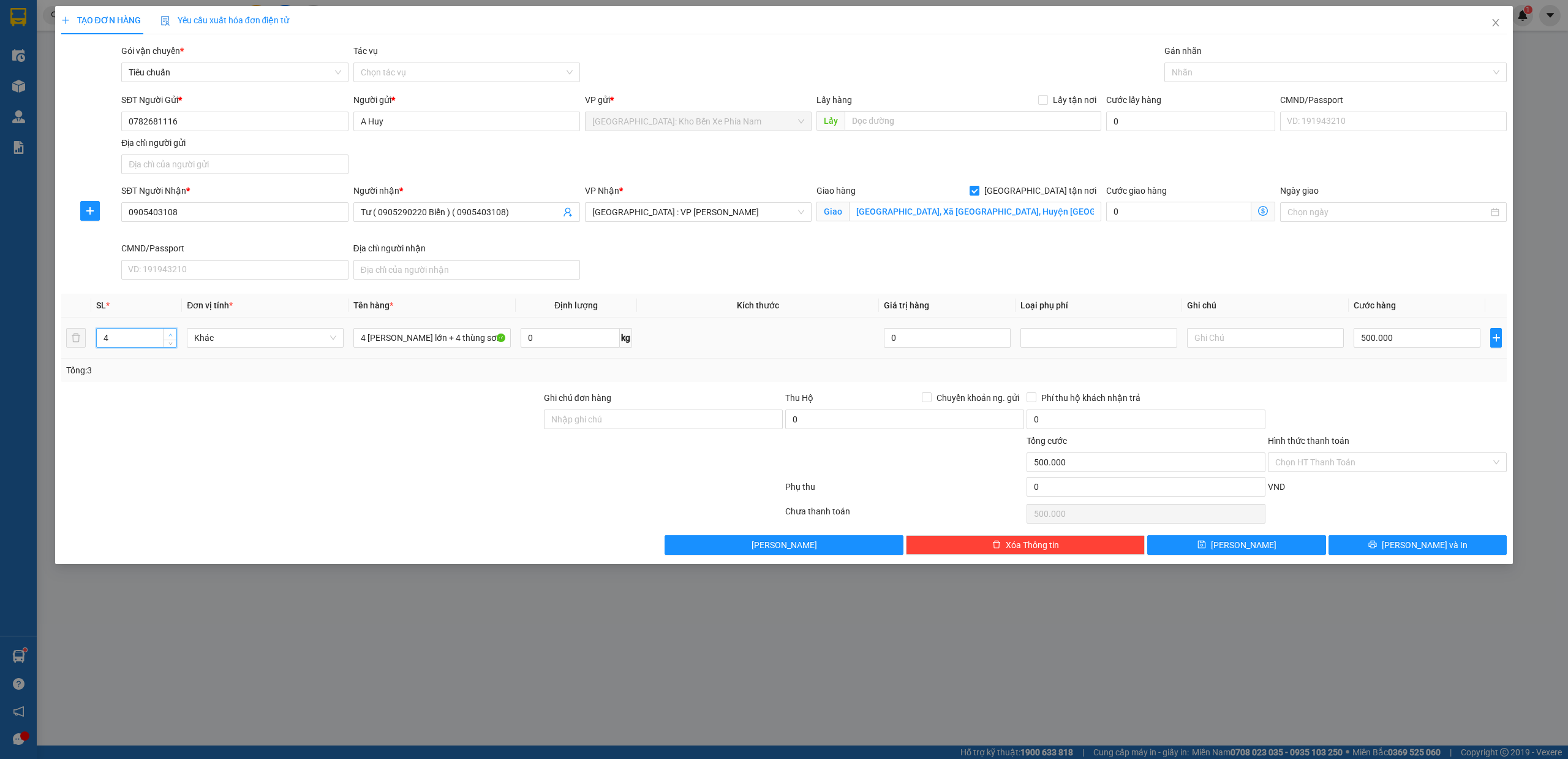
click at [169, 336] on icon "up" at bounding box center [170, 335] width 4 height 4
type input "8"
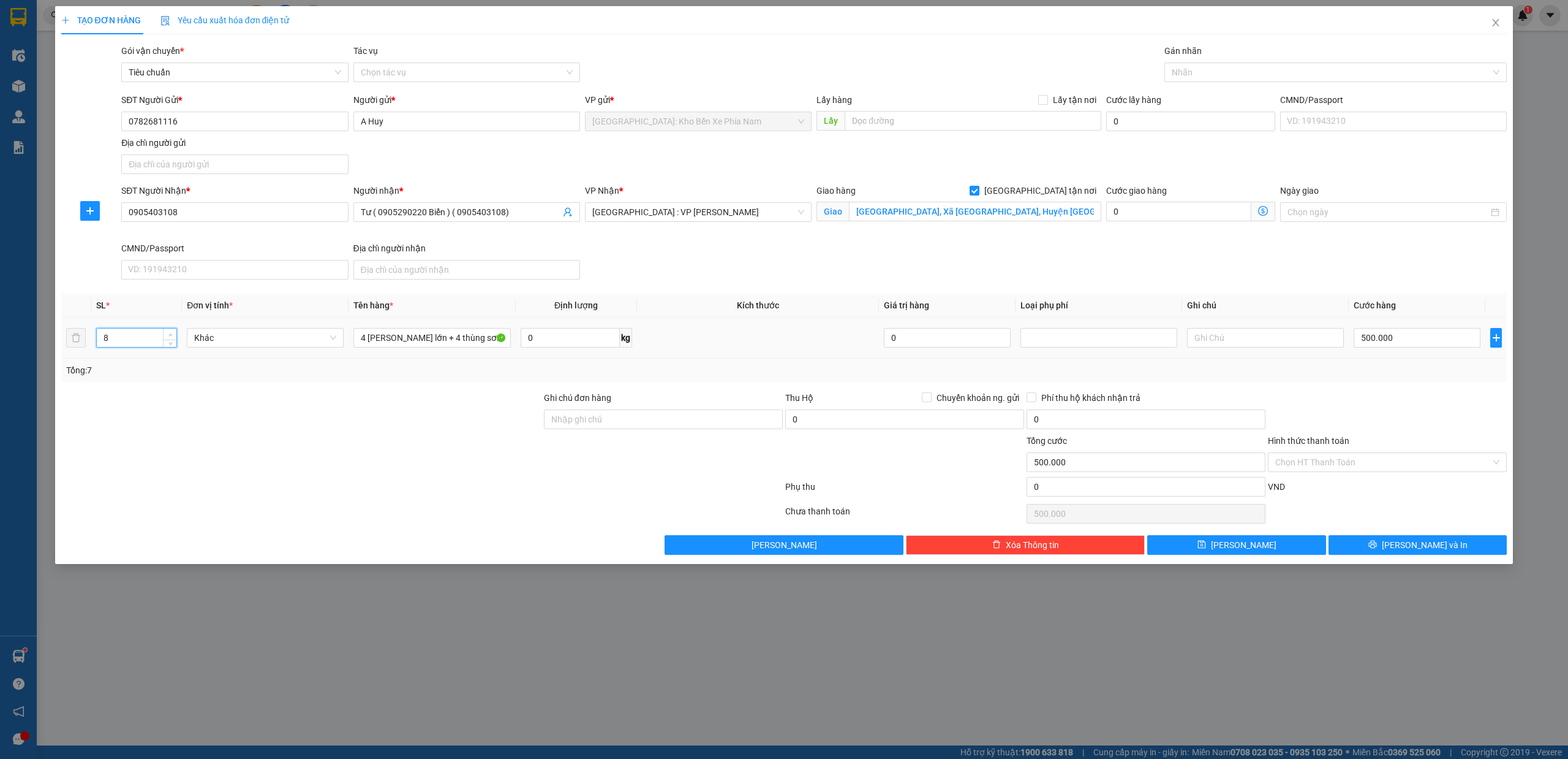
click at [169, 336] on icon "up" at bounding box center [170, 335] width 4 height 4
click at [1299, 66] on div at bounding box center [1330, 72] width 325 height 15
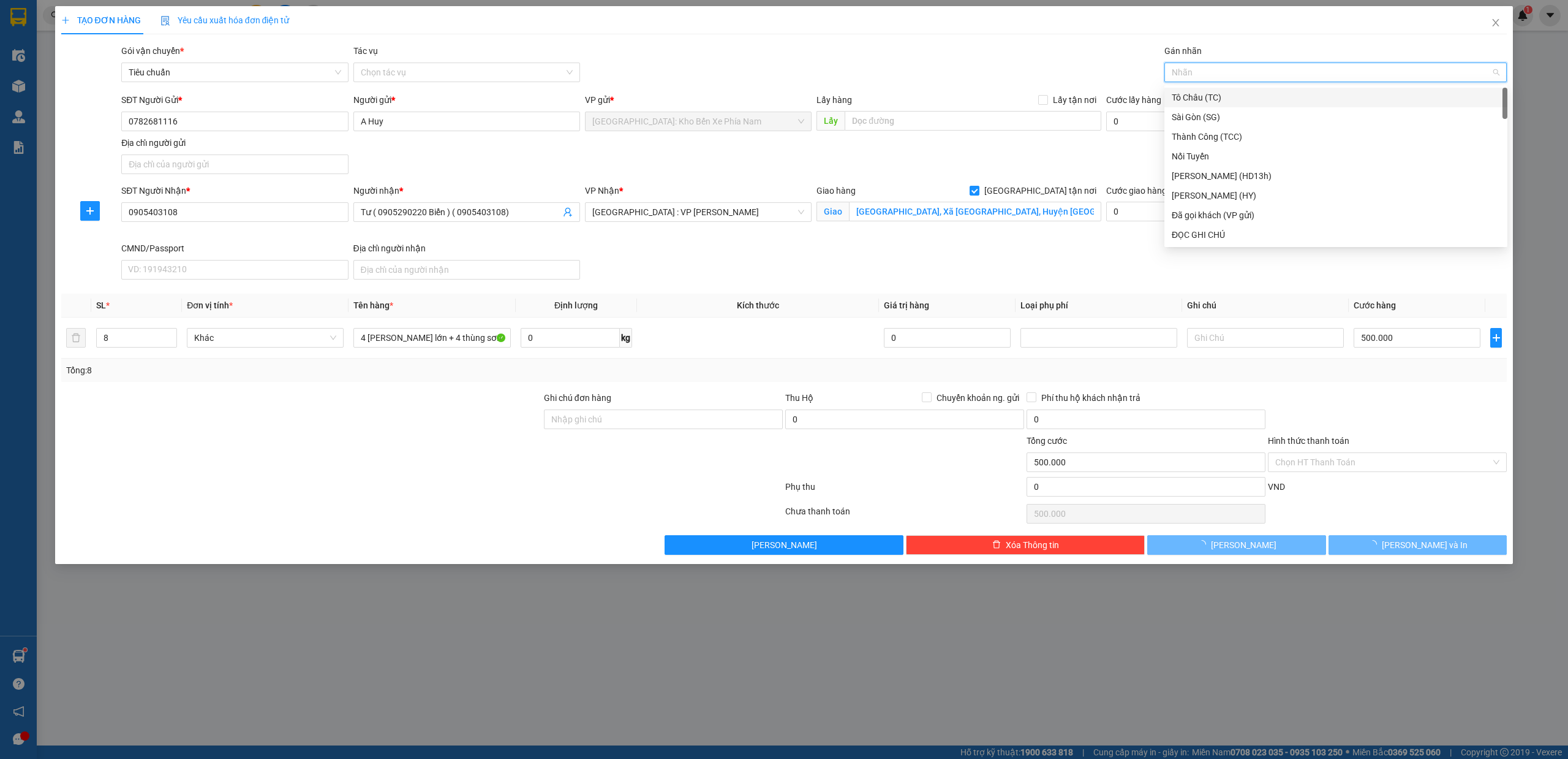
type input "g"
type input "0"
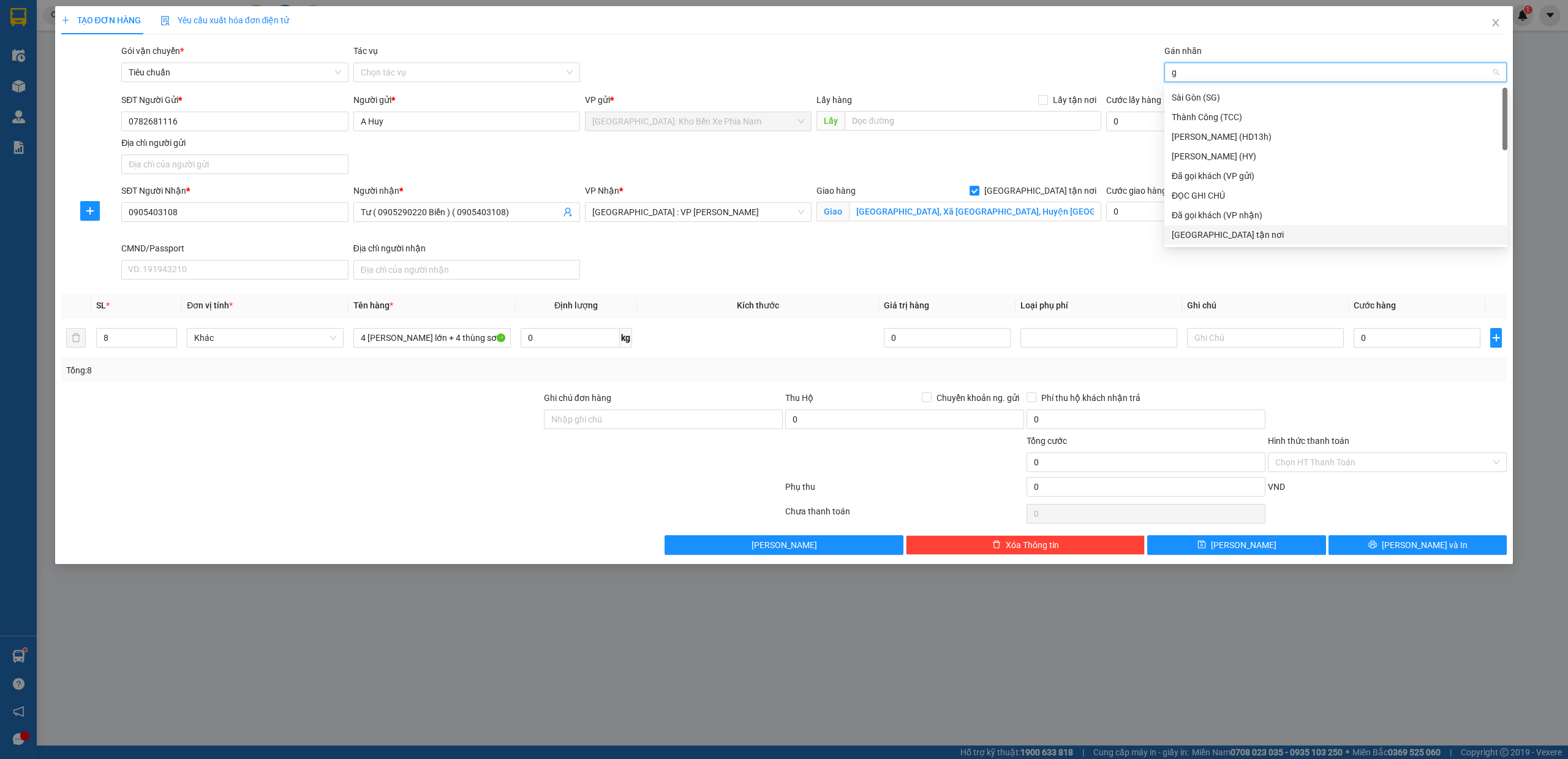
click at [1235, 236] on div "[GEOGRAPHIC_DATA] tận nơi" at bounding box center [1336, 235] width 329 height 14
click at [1501, 544] on button "Lưu và In" at bounding box center [1418, 545] width 179 height 19
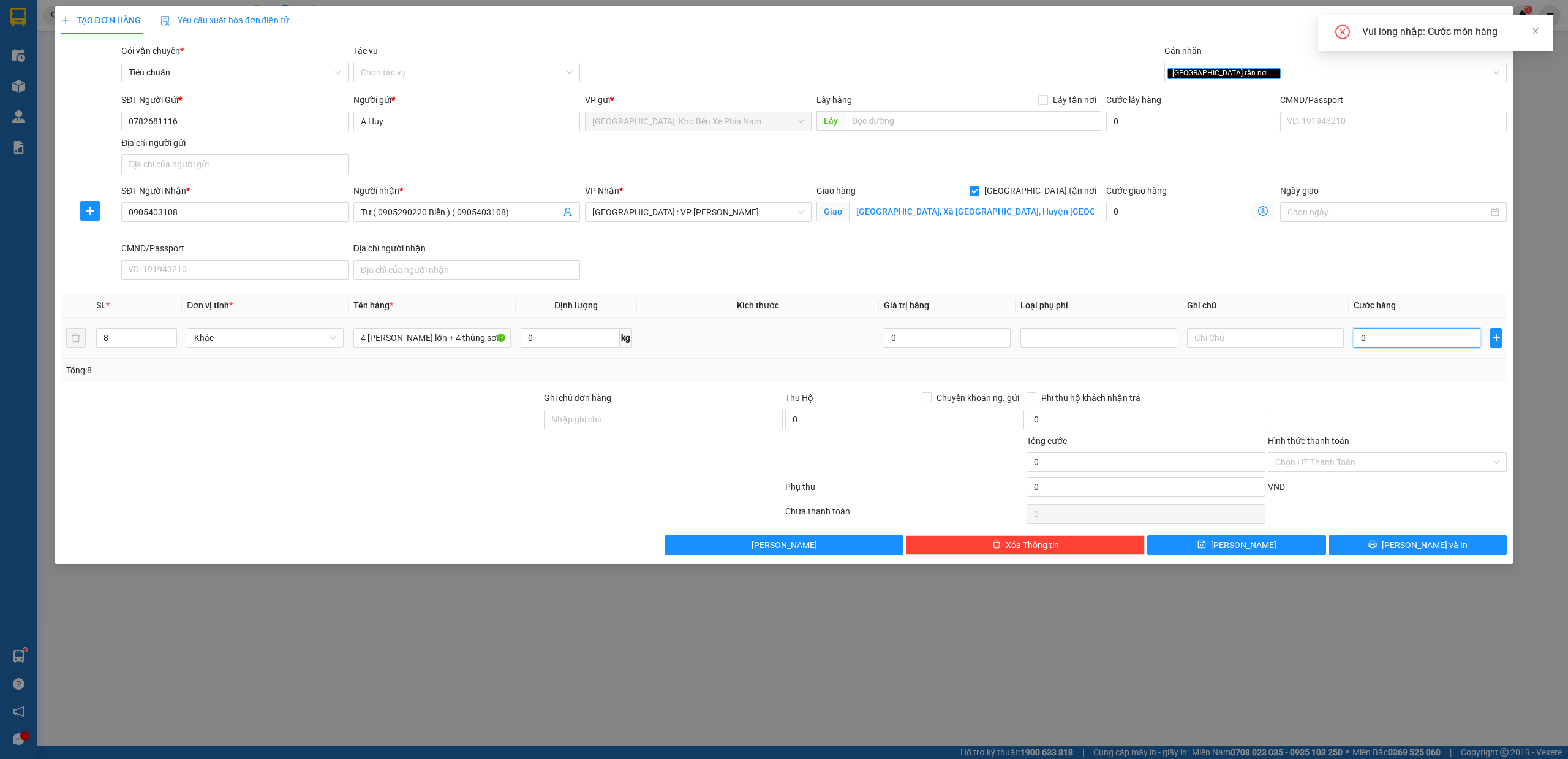
click at [1401, 342] on input "0" at bounding box center [1417, 338] width 126 height 19
type input "2"
type input "0"
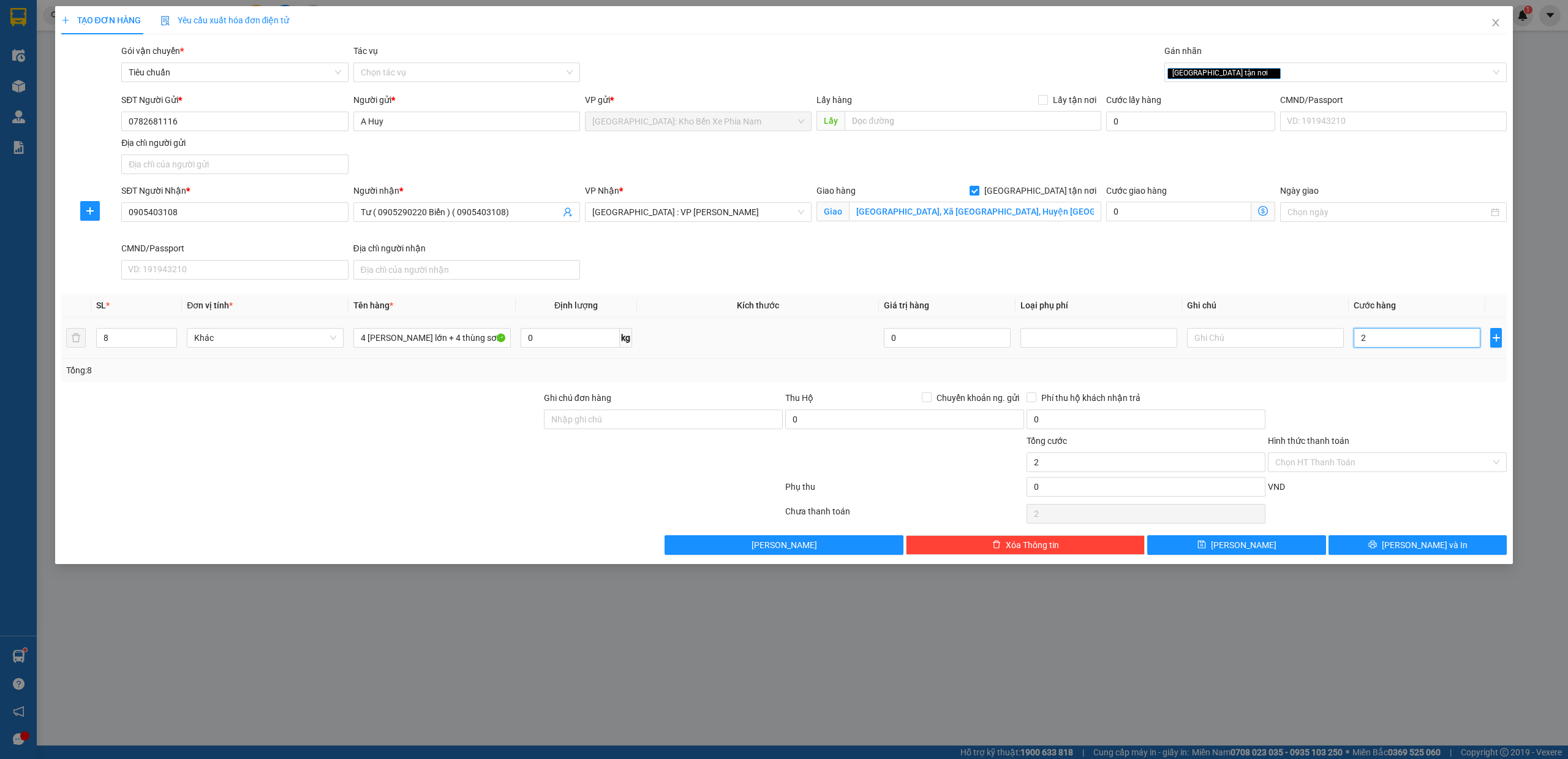
type input "0"
type input "05"
type input "5"
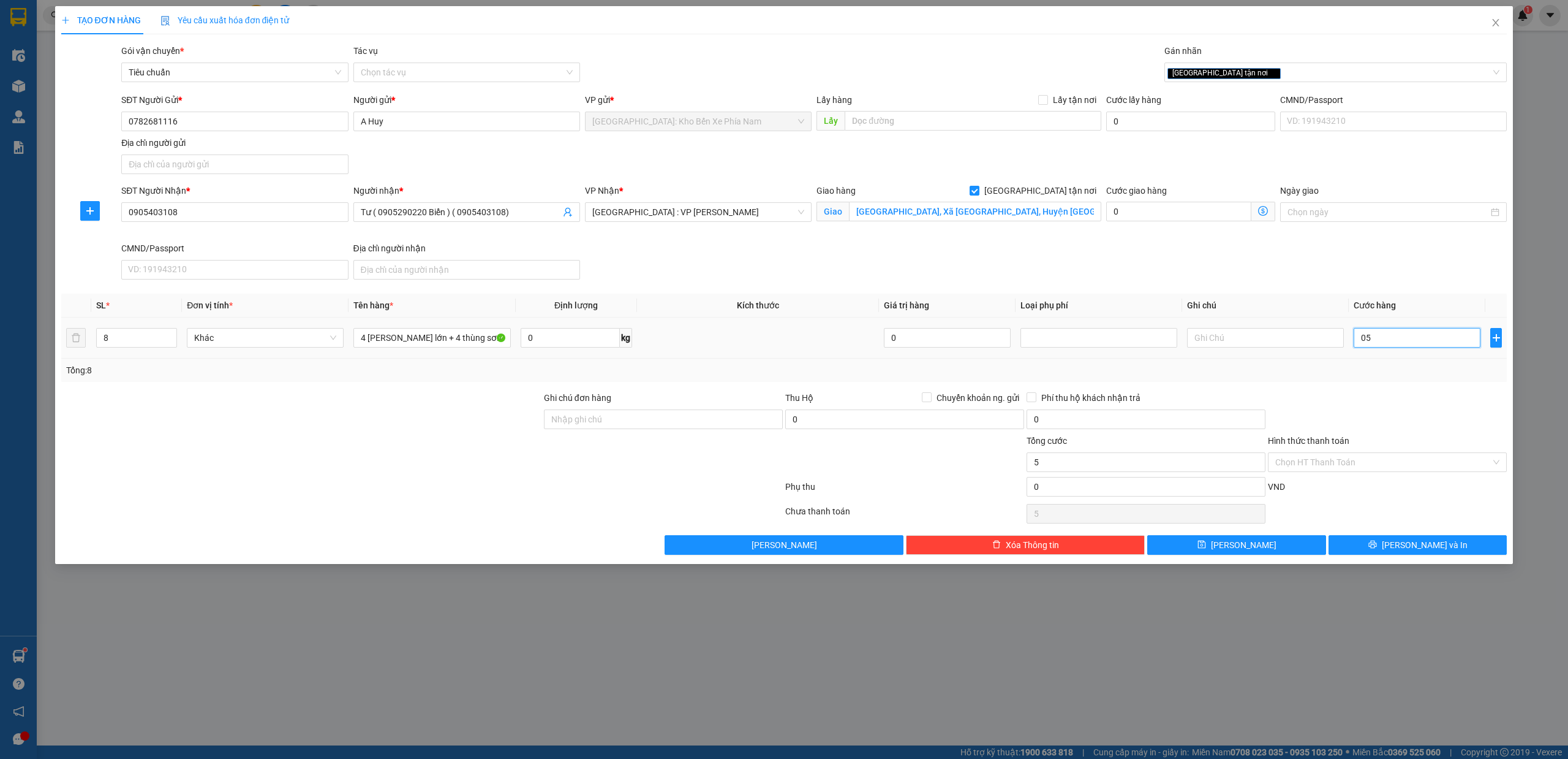
type input "050"
type input "50"
type input "0.500"
type input "500"
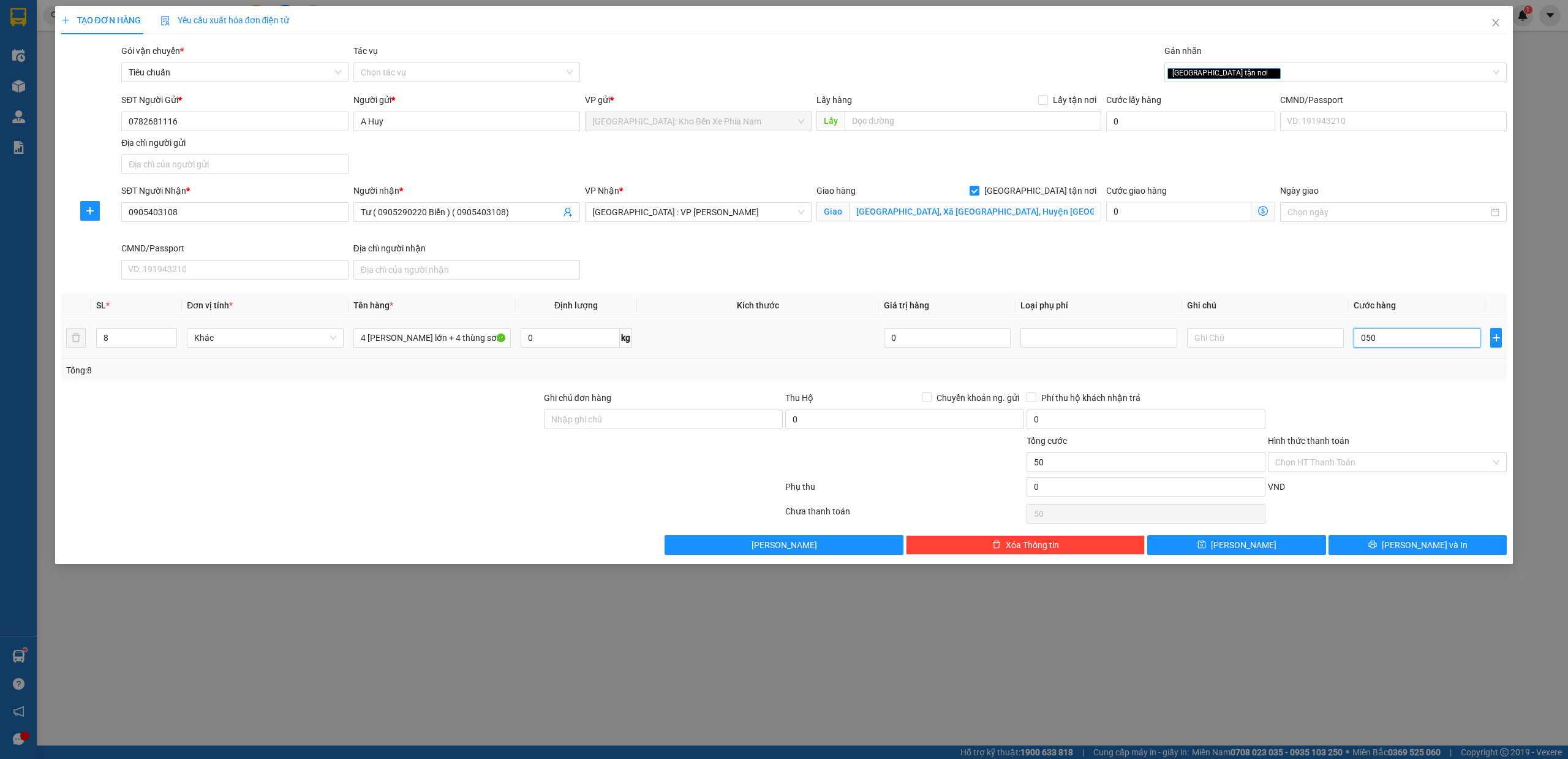
type input "500"
type input "05.000"
type input "5.000"
type input "050.000"
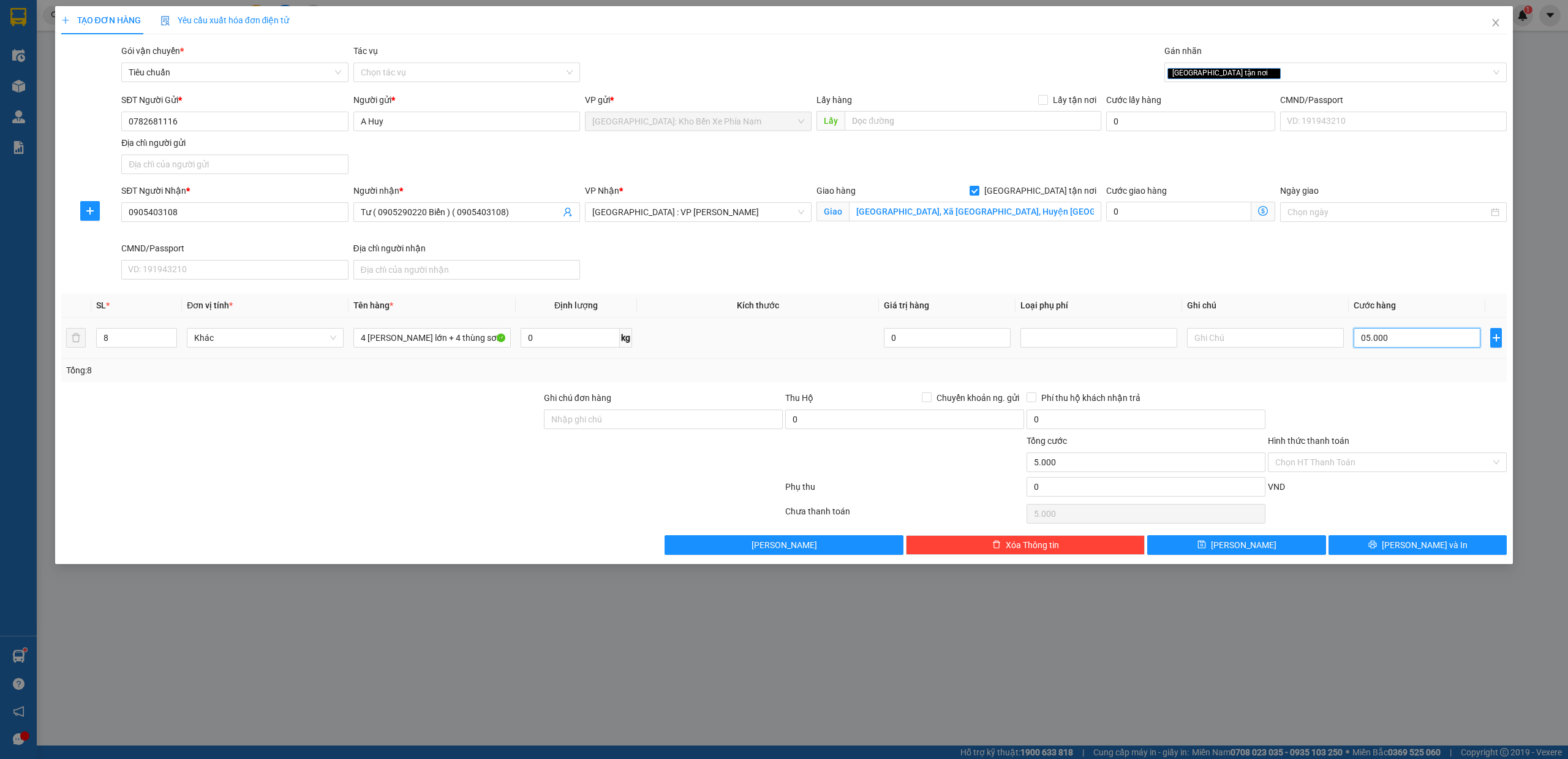
type input "50.000"
type input "0.500.000"
type input "500.000"
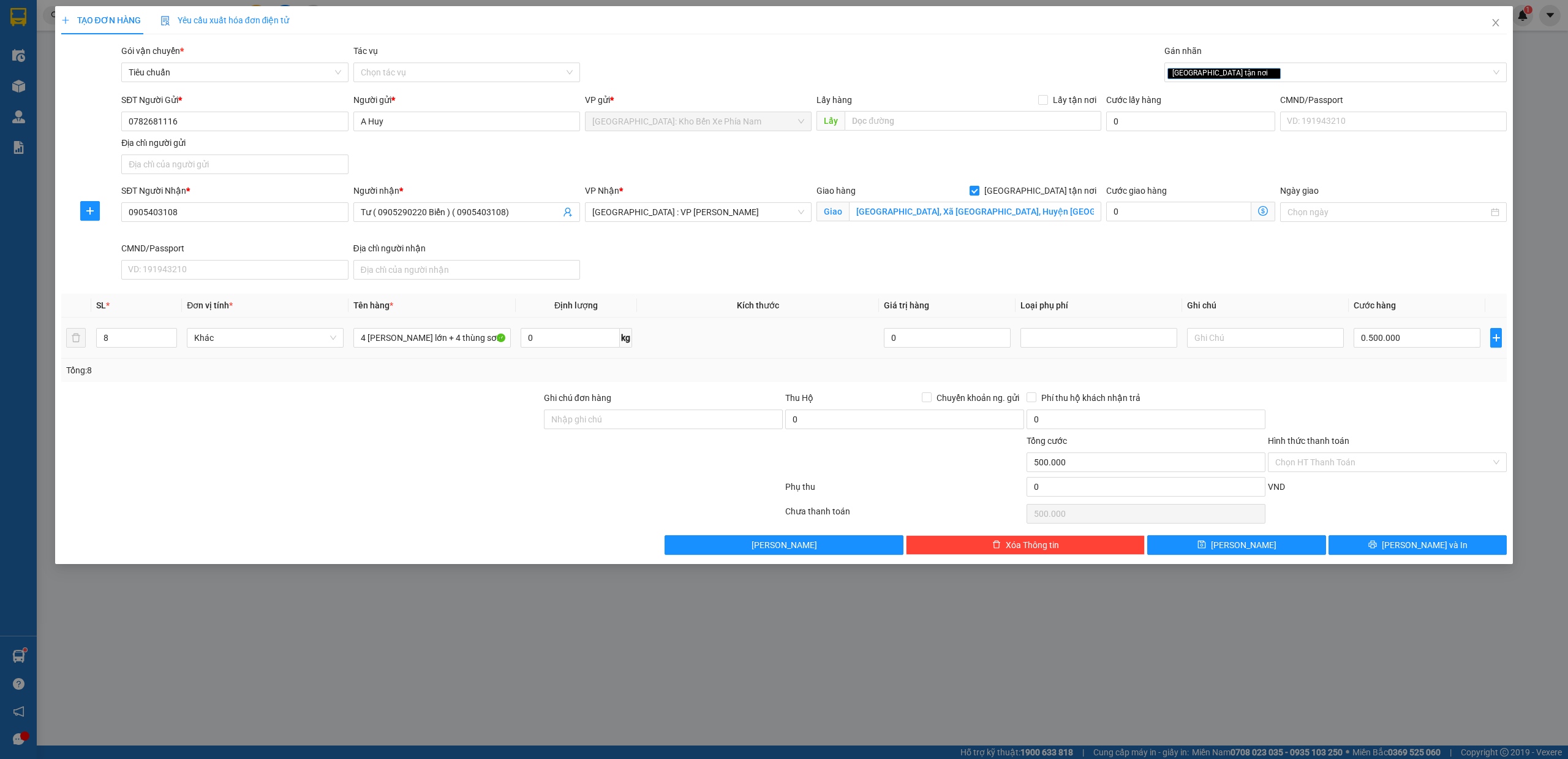
type input "500.000"
click at [1409, 364] on div "Tổng: 8" at bounding box center [784, 370] width 1446 height 23
click at [1450, 548] on button "Lưu và In" at bounding box center [1418, 545] width 179 height 19
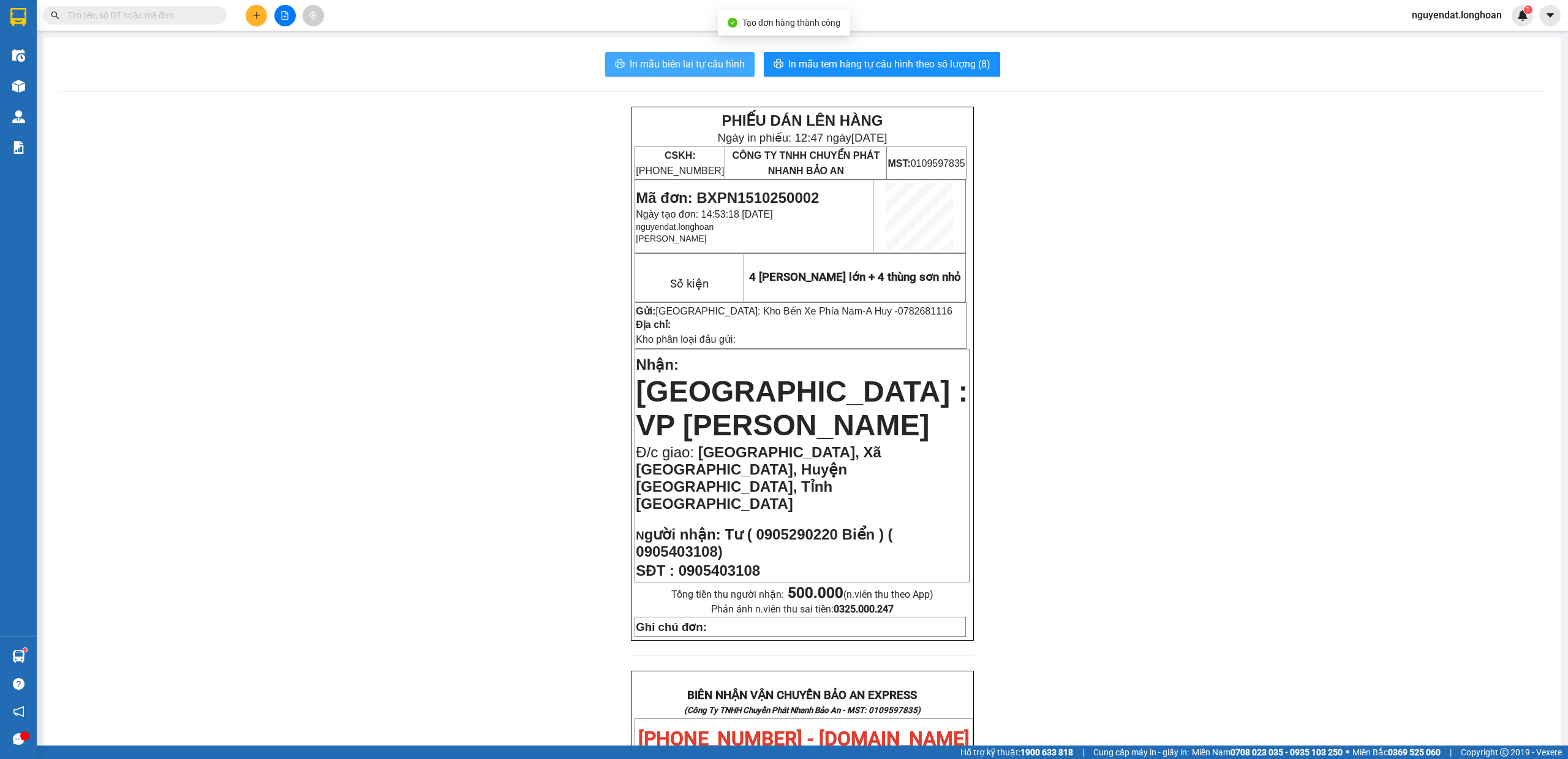
click at [681, 58] on span "In mẫu biên lai tự cấu hình" at bounding box center [687, 64] width 115 height 16
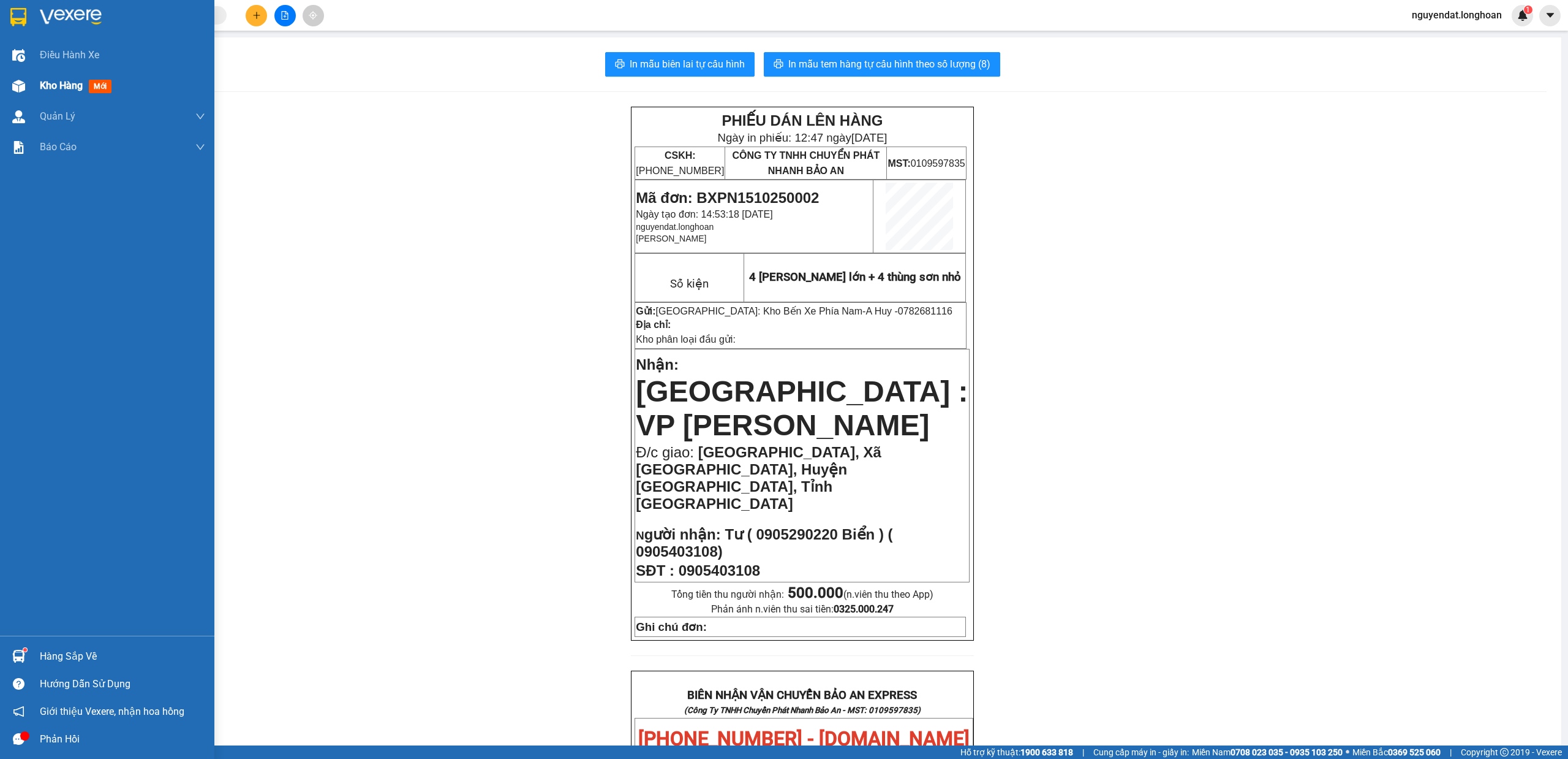
click at [16, 98] on div "Kho hàng mới" at bounding box center [107, 85] width 214 height 30
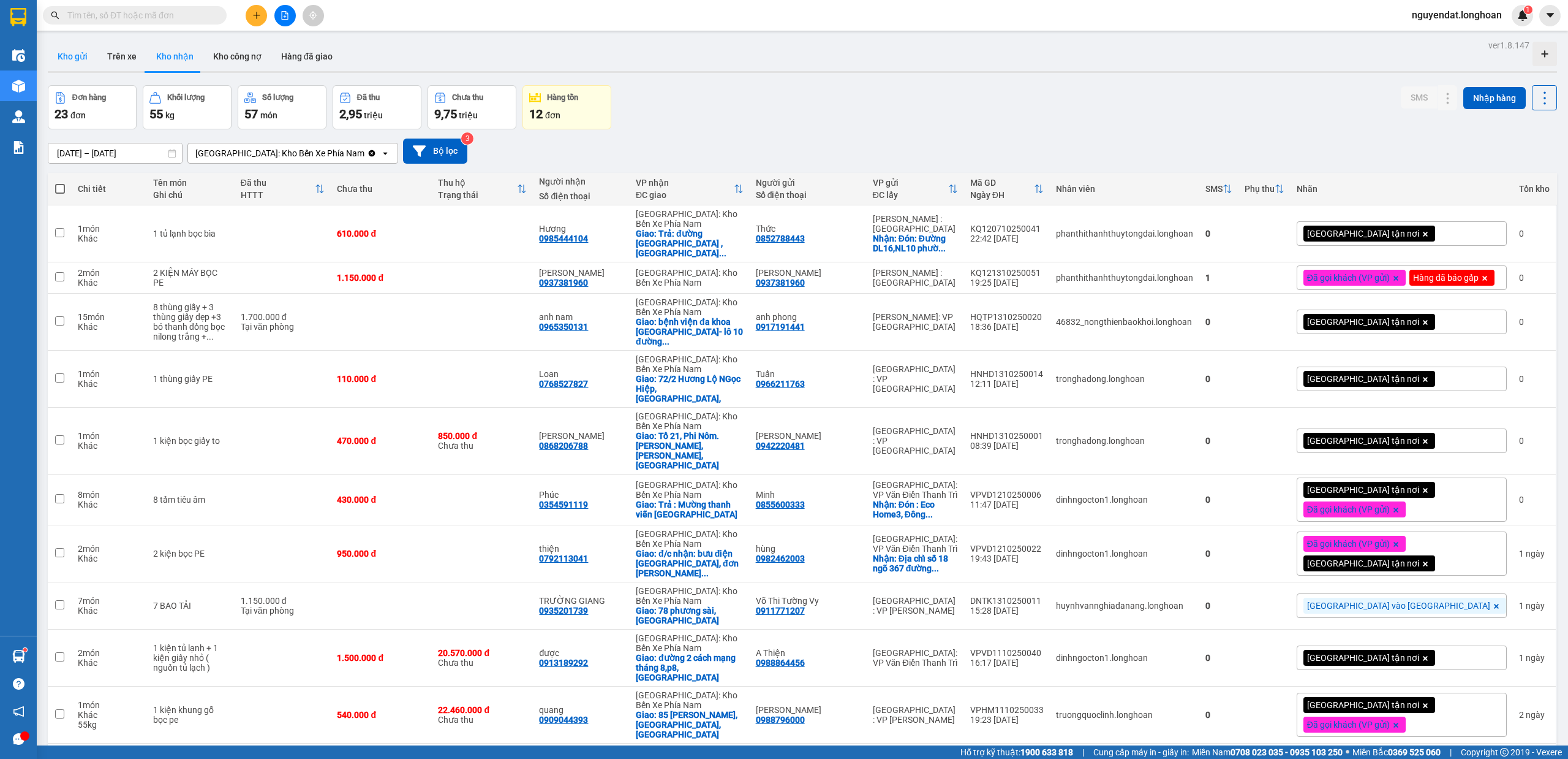
click at [62, 46] on button "Kho gửi" at bounding box center [72, 56] width 50 height 29
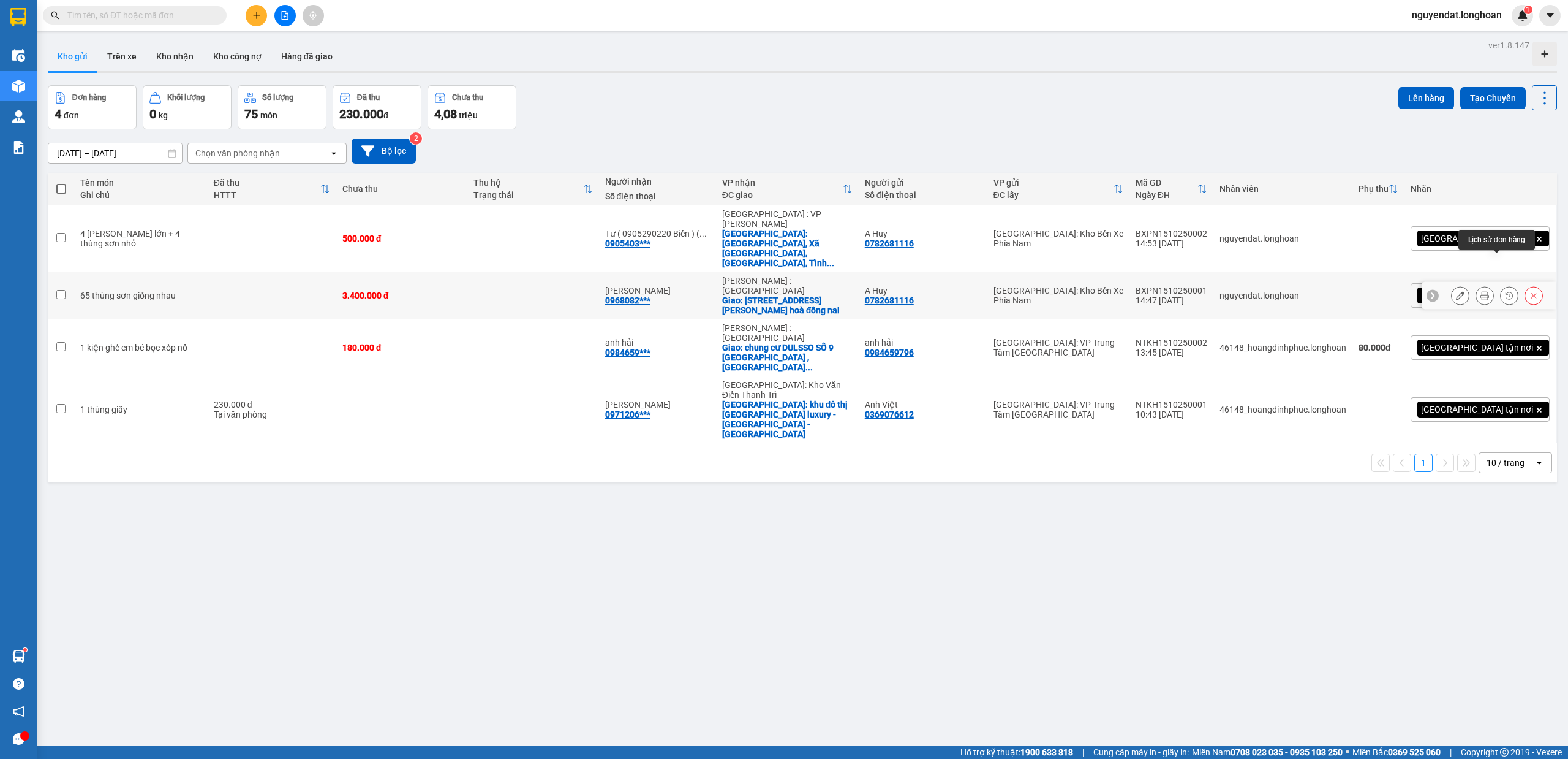
click at [1480, 291] on icon at bounding box center [1484, 295] width 9 height 9
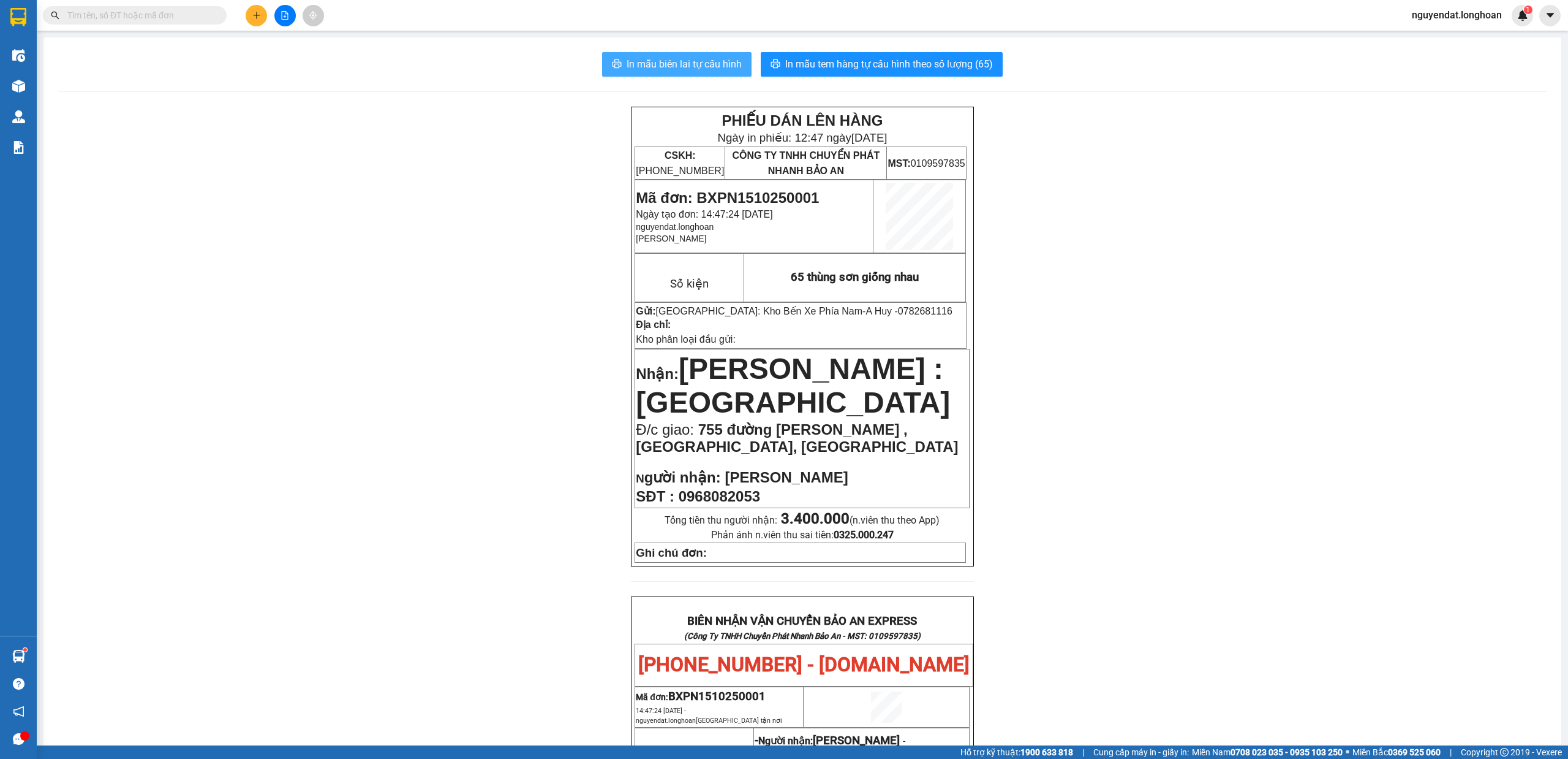
click at [705, 58] on span "In mẫu biên lai tự cấu hình" at bounding box center [684, 64] width 115 height 16
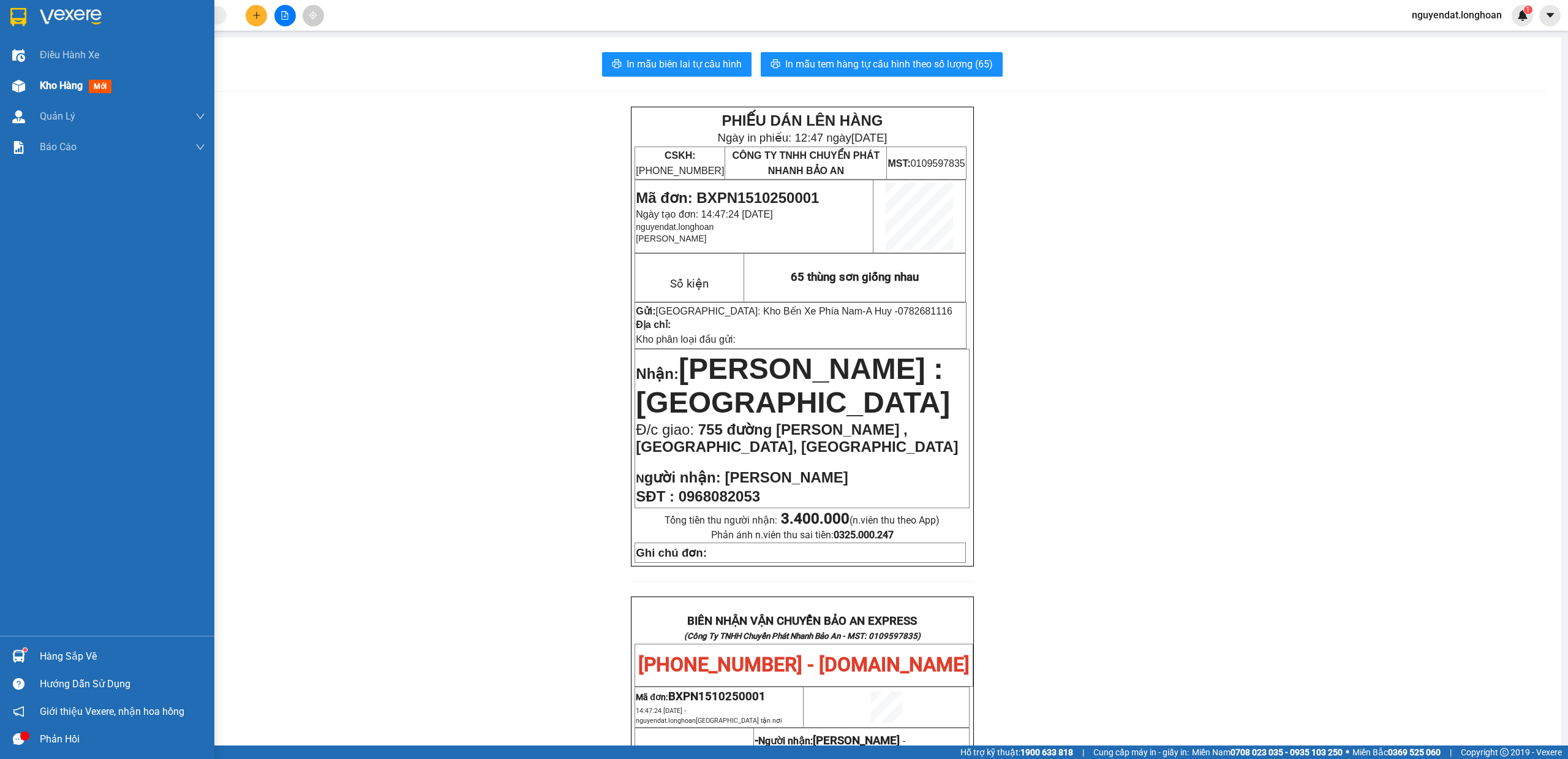
click at [22, 90] on img at bounding box center [18, 86] width 13 height 13
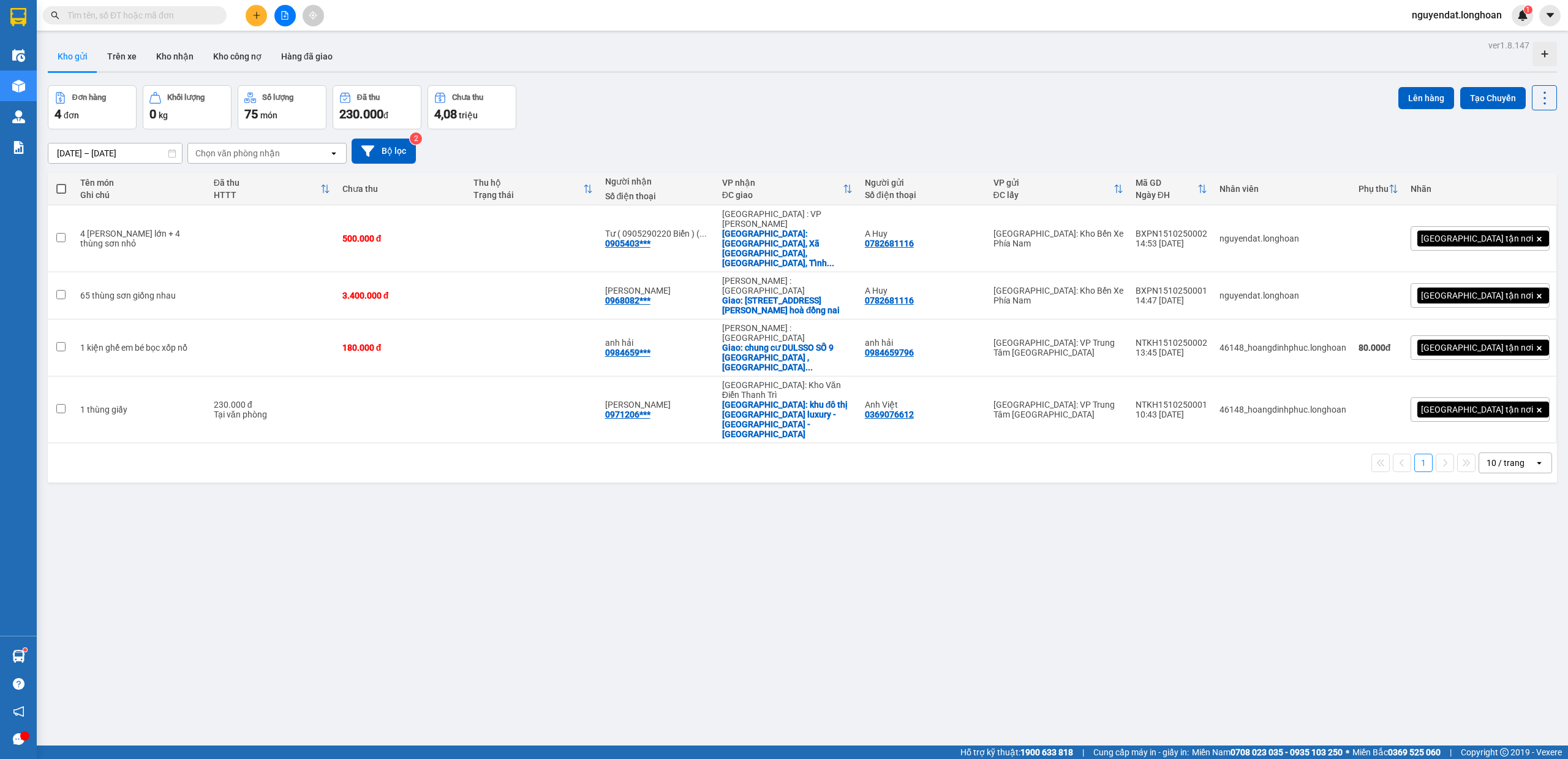
click at [858, 146] on div "16/09/2025 – 15/10/2025 Press the down arrow key to interact with the calendar …" at bounding box center [802, 151] width 1510 height 25
click at [643, 148] on div "16/09/2025 – 15/10/2025 Press the down arrow key to interact with the calendar …" at bounding box center [802, 151] width 1510 height 25
click at [641, 118] on div "Đơn hàng 4 đơn Khối lượng 0 kg Số lượng 75 món Đã thu 230.000 đ Chưa thu 4,08 t…" at bounding box center [802, 107] width 1510 height 44
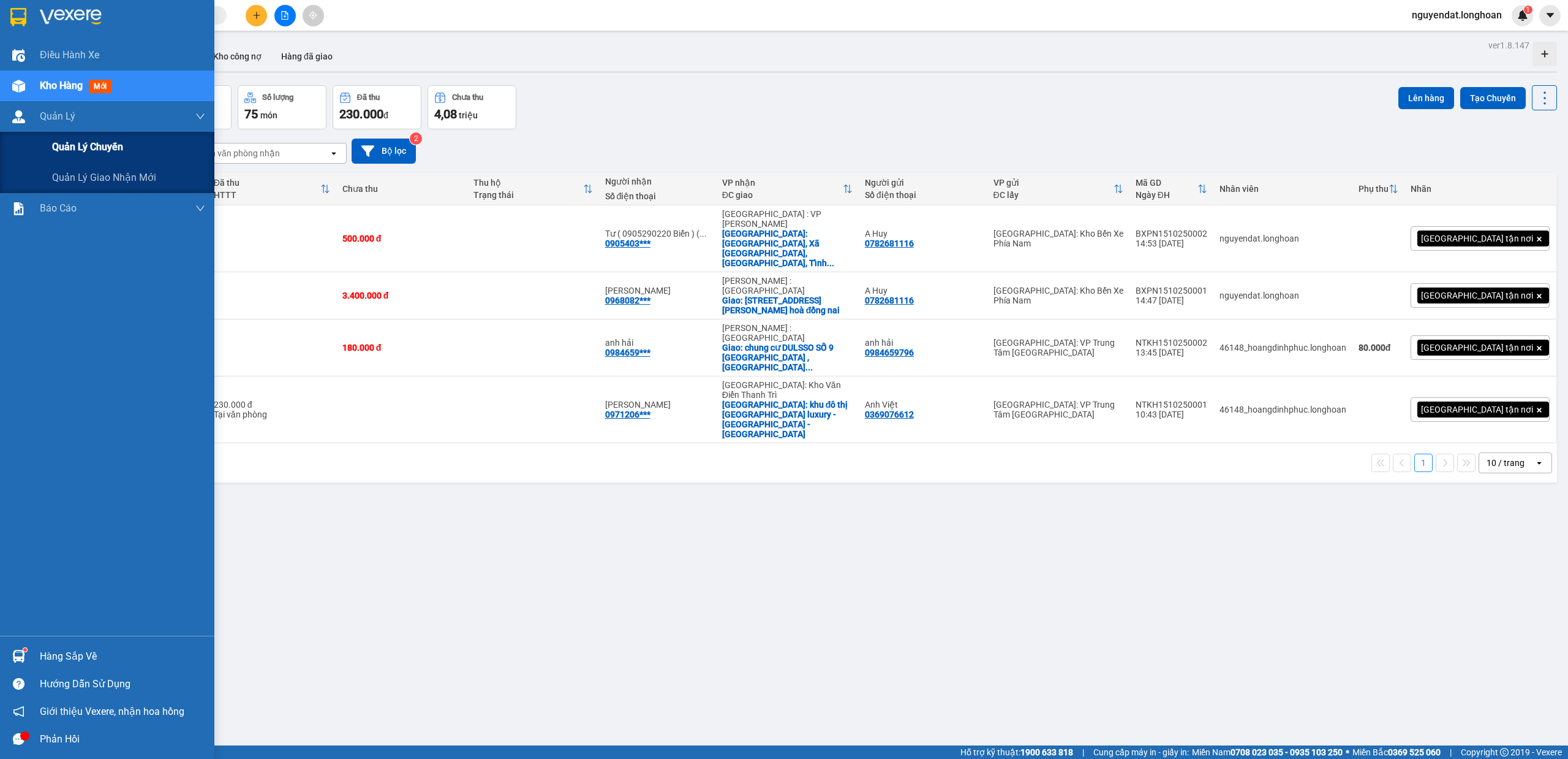
click at [55, 148] on span "Quản lý chuyến" at bounding box center [88, 147] width 71 height 16
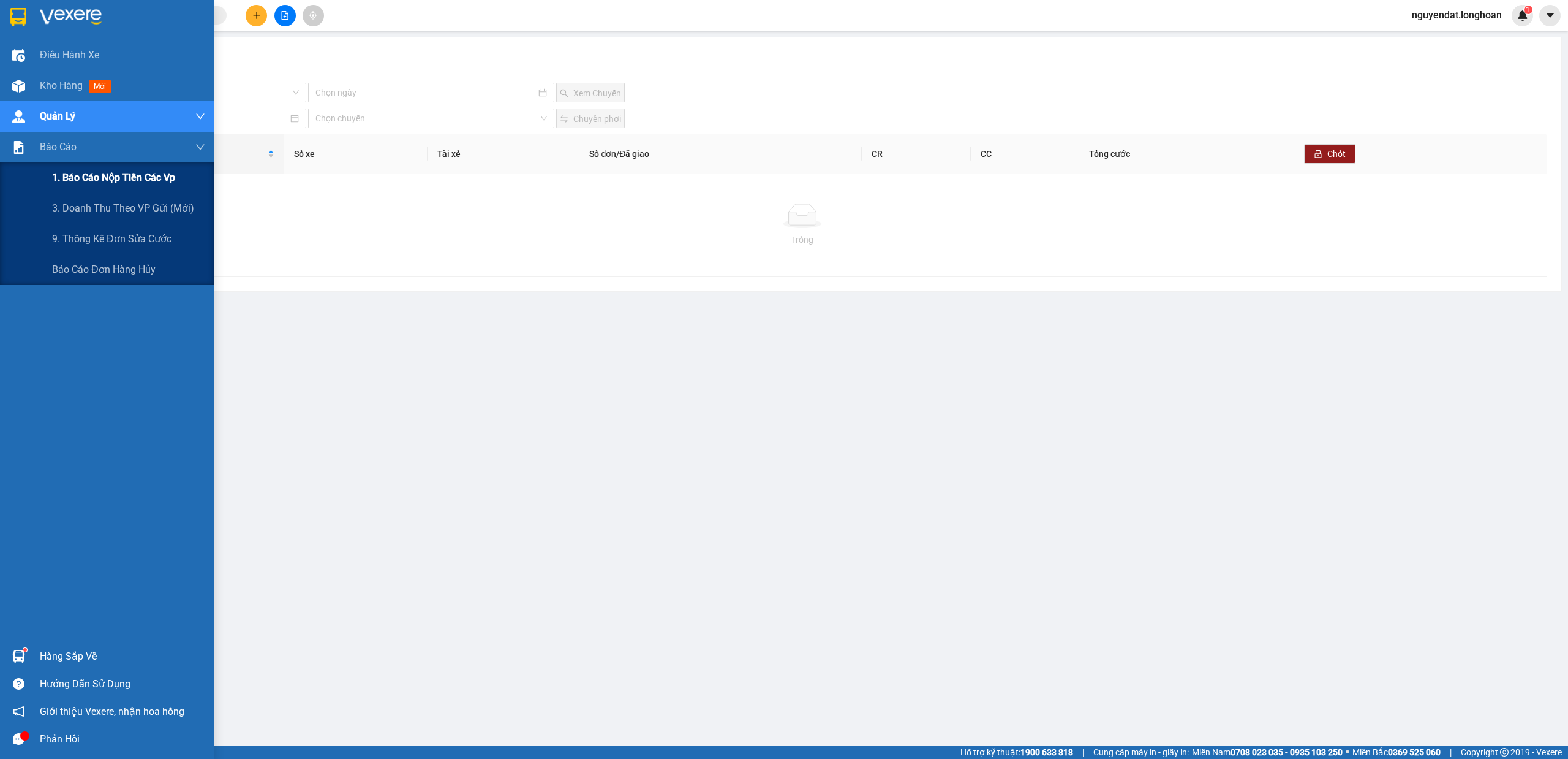
click at [35, 185] on div "1. Báo cáo nộp tiền các vp" at bounding box center [107, 177] width 214 height 30
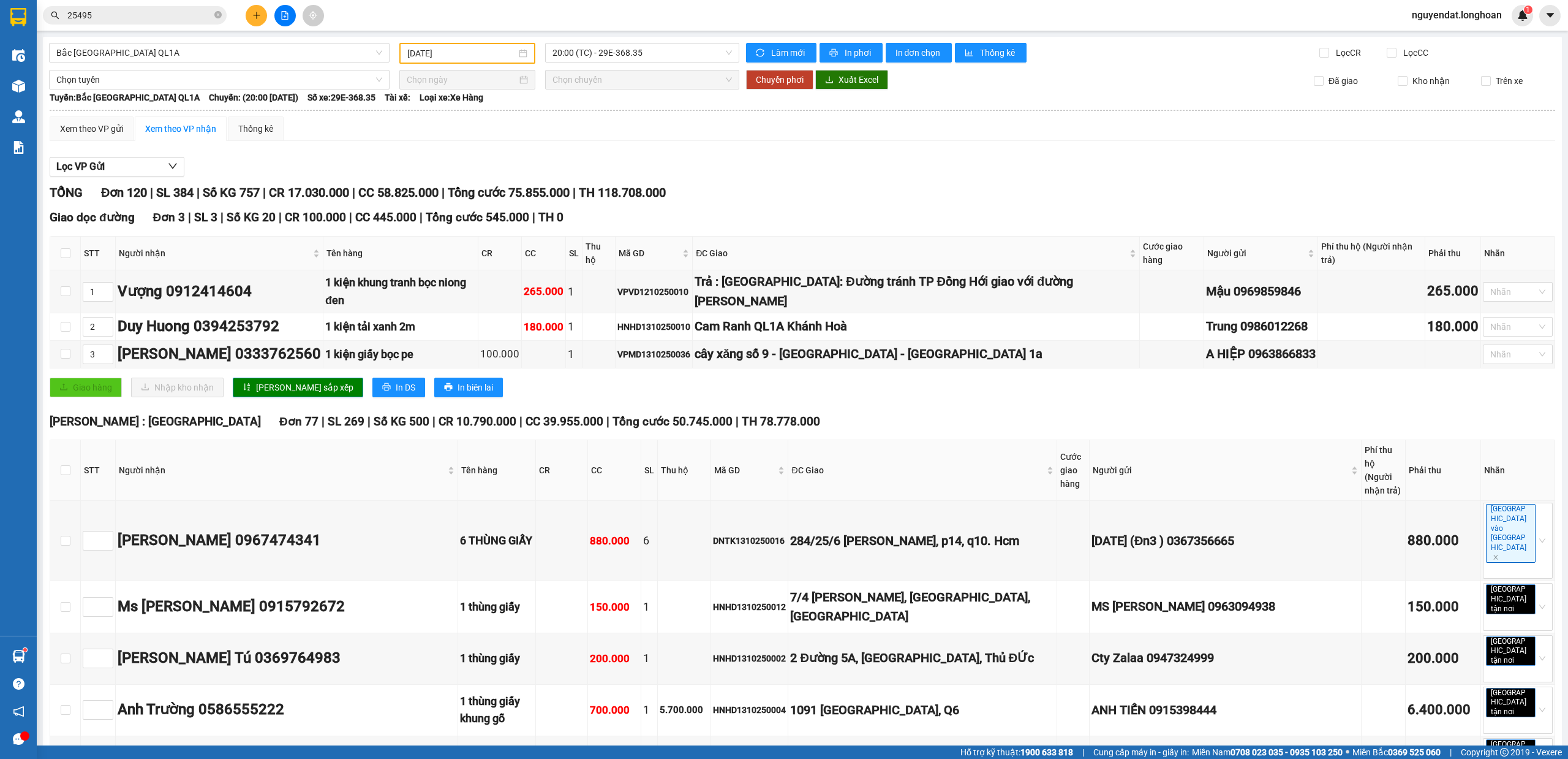
click at [623, 157] on div "Lọc VP Gửi" at bounding box center [802, 166] width 1506 height 20
click at [216, 14] on icon "close-circle" at bounding box center [218, 15] width 8 height 8
click at [168, 14] on input "text" at bounding box center [139, 16] width 145 height 14
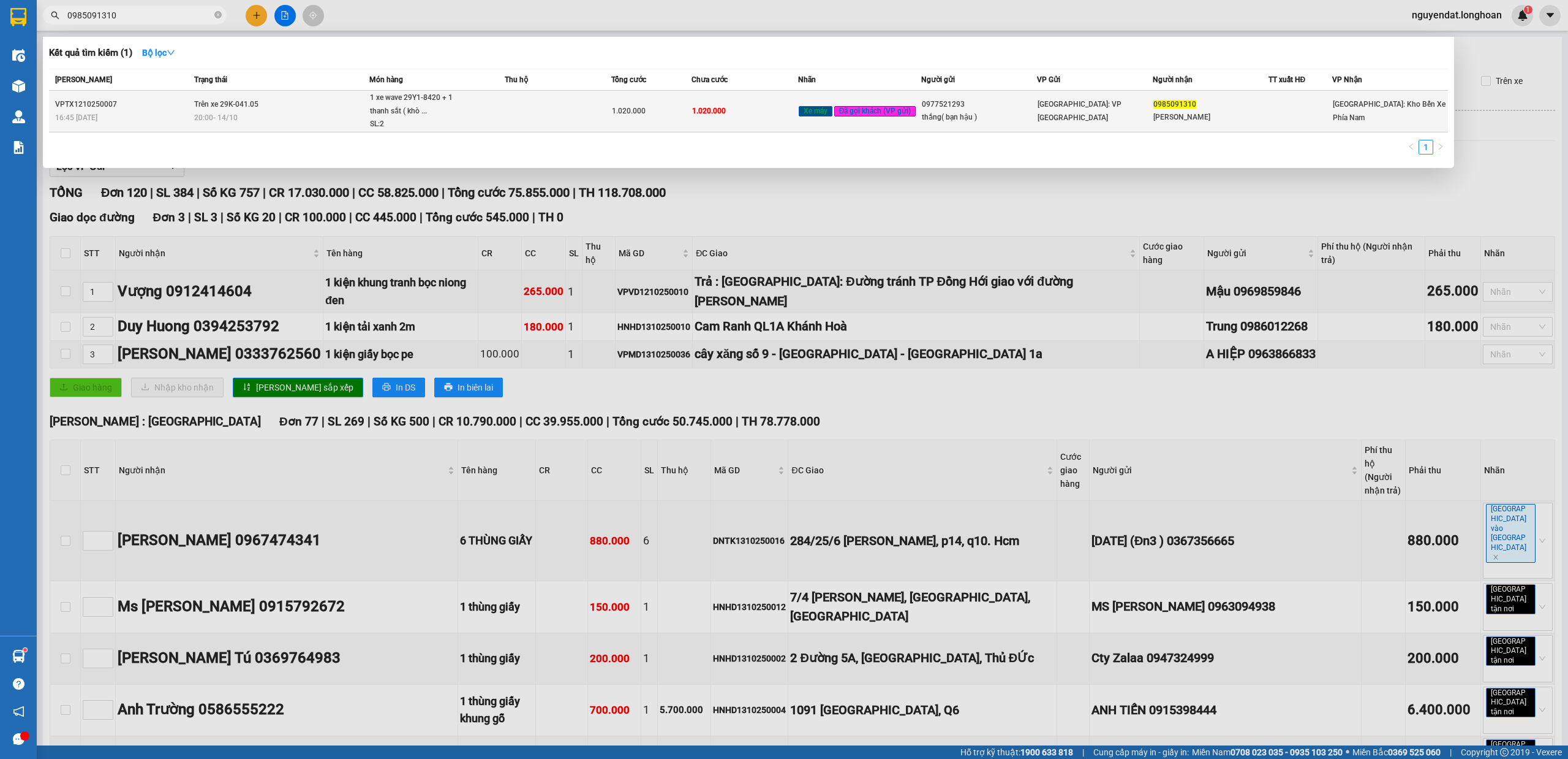
type input "0985091310"
click at [266, 123] on div "20:00 - 14/10" at bounding box center [281, 118] width 174 height 14
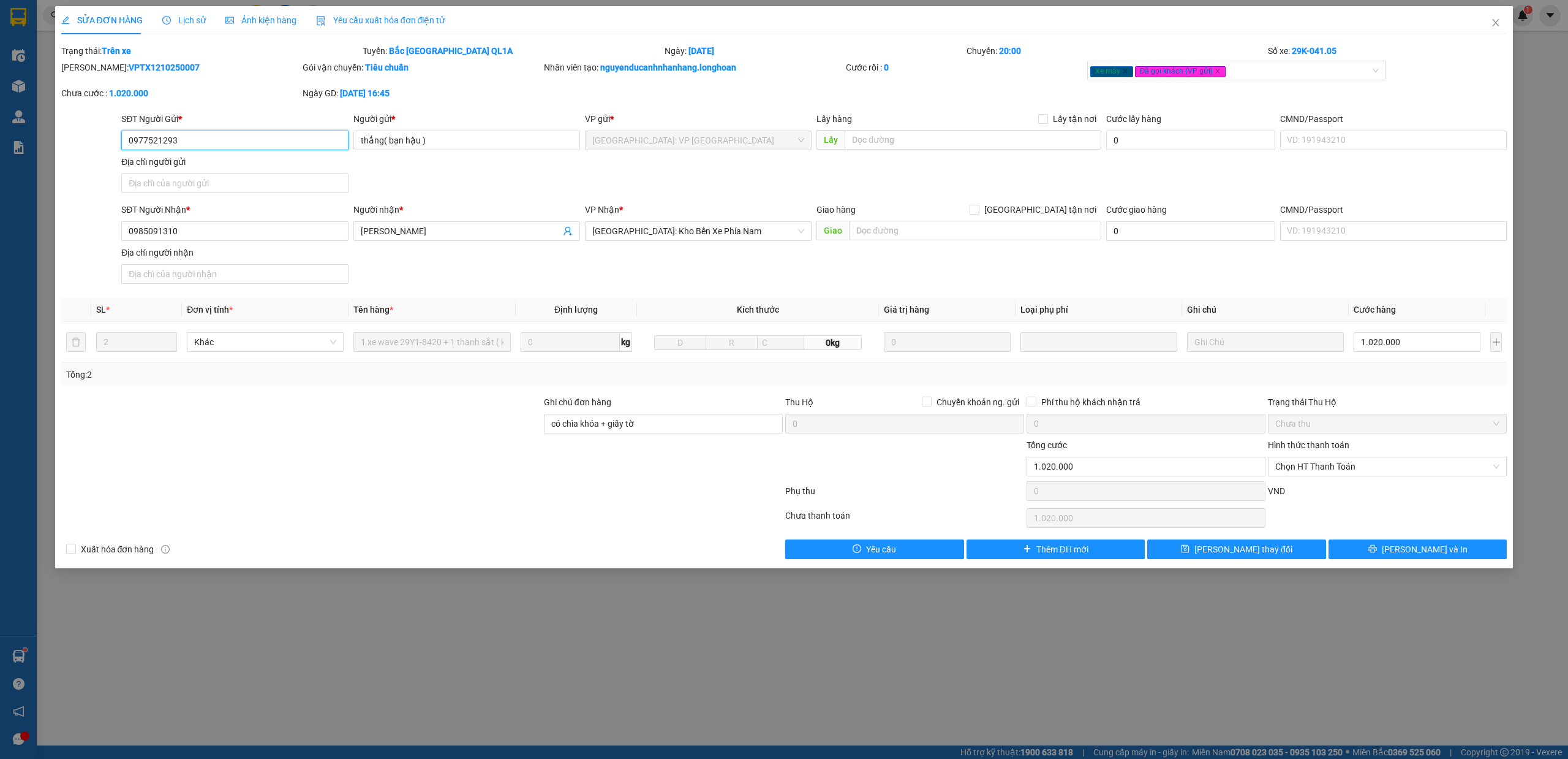
type input "0977521293"
type input "thắng( bạn hậu )"
type input "0985091310"
type input "ngọc minh"
type input "có chìa khóa + giấy tờ"
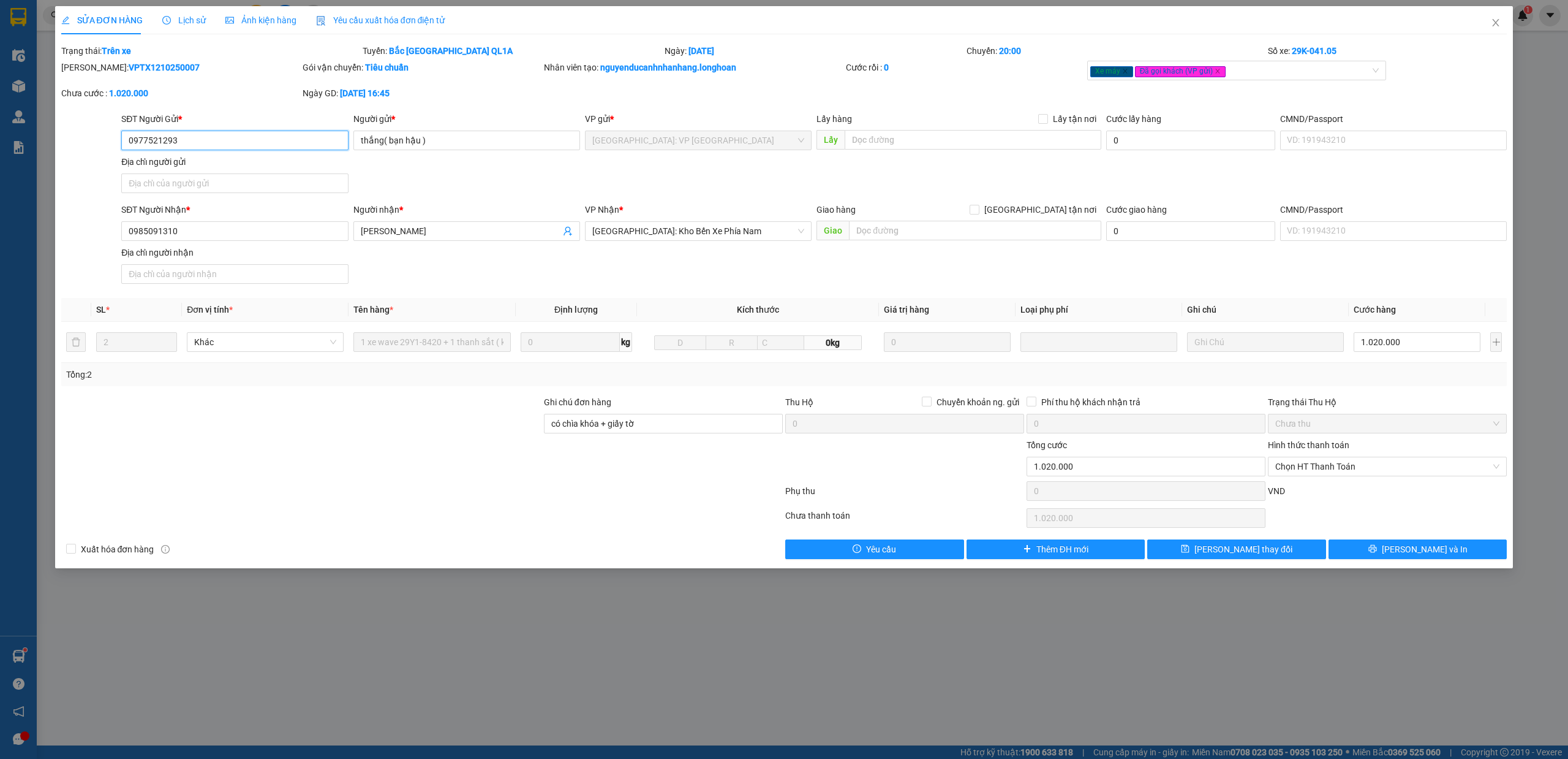
type input "0"
type input "1.020.000"
click at [171, 23] on span "Lịch sử" at bounding box center [184, 20] width 44 height 10
